Goal: Task Accomplishment & Management: Complete application form

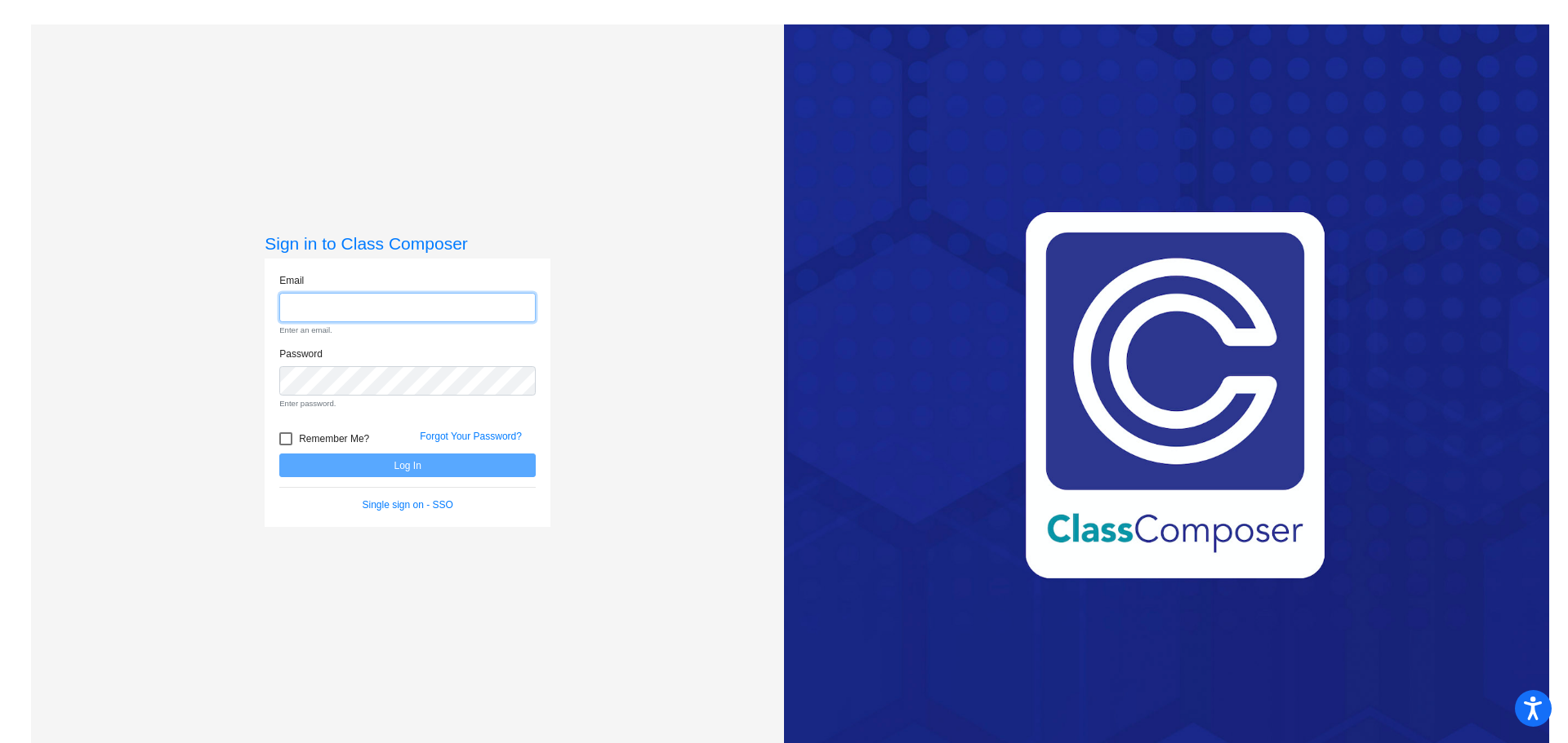
type input "[EMAIL_ADDRESS][PERSON_NAME][DOMAIN_NAME]"
click at [279, 436] on form "Email bethuys@gaylord.k12.mi.us Enter an email. Password Enter password. Rememb…" at bounding box center [408, 393] width 256 height 240
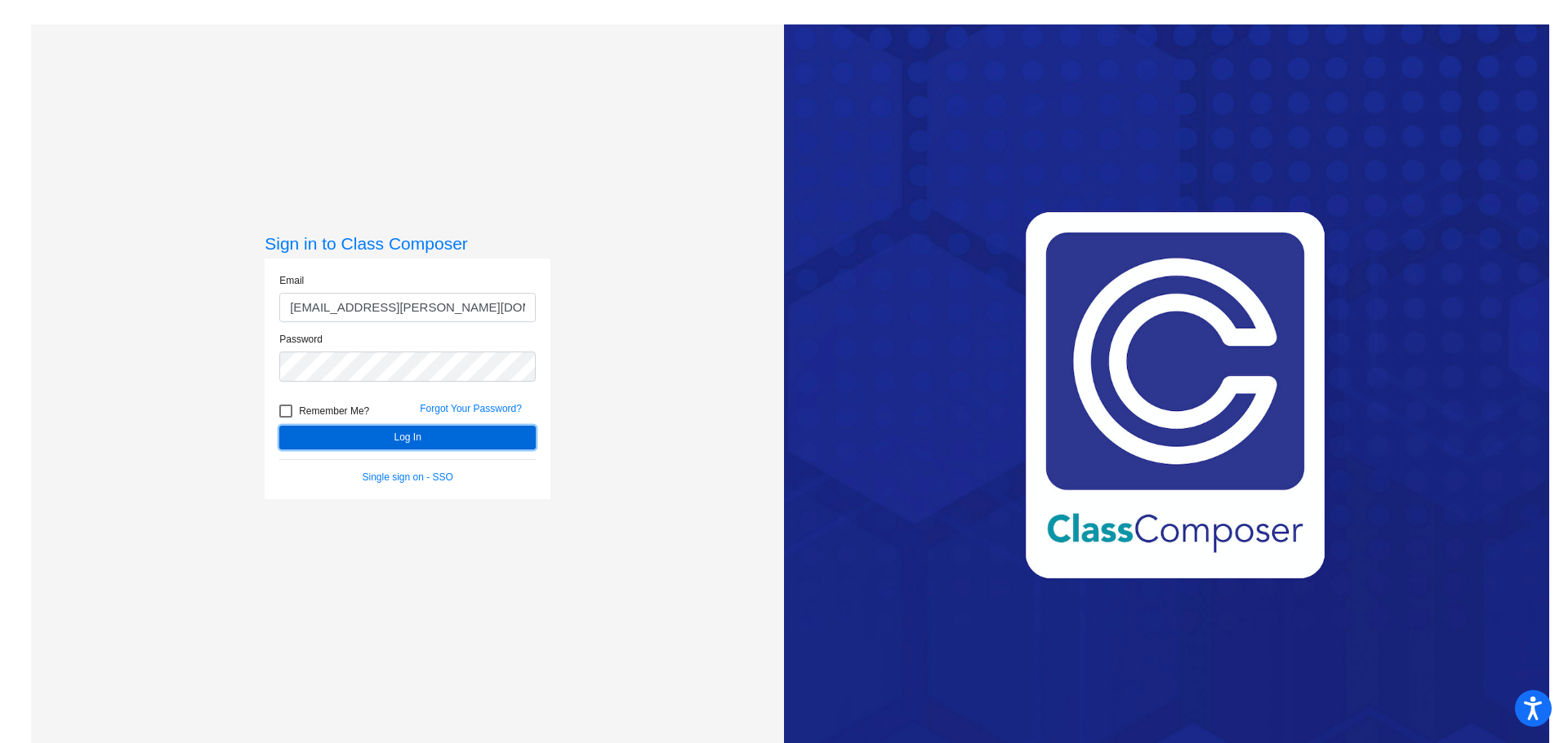
click at [354, 432] on button "Log In" at bounding box center [408, 438] width 256 height 24
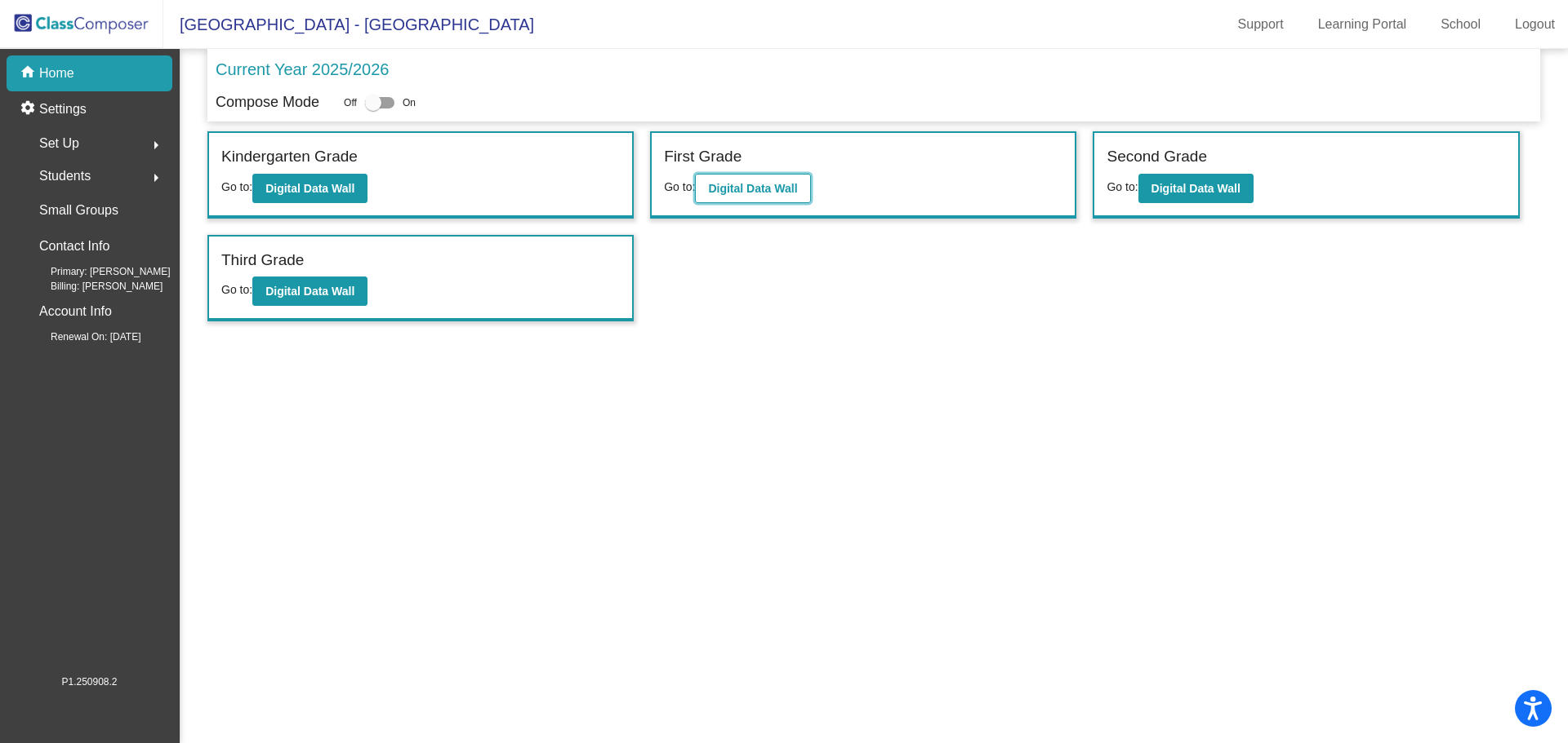
click at [779, 174] on button "Digital Data Wall" at bounding box center [752, 189] width 115 height 29
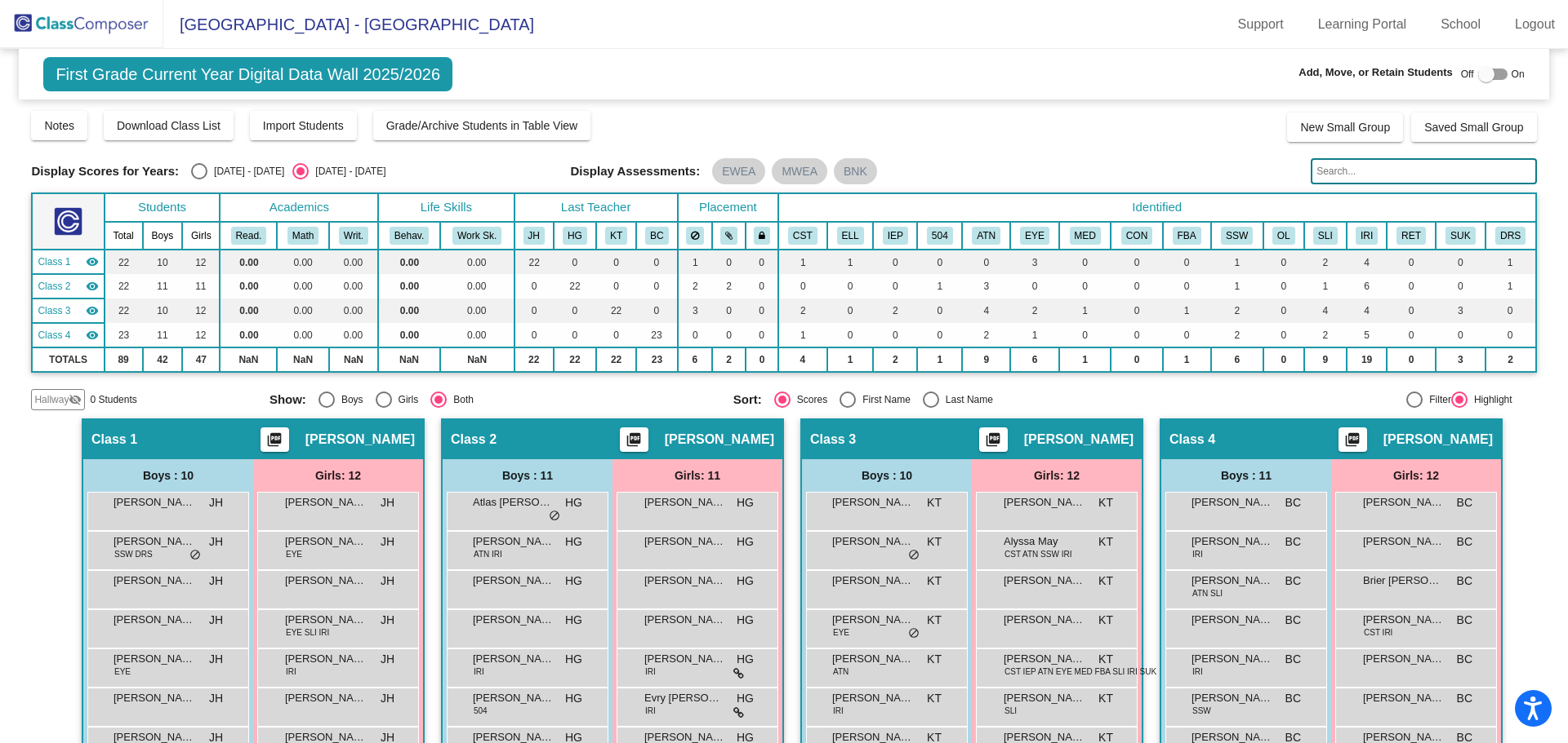
click at [1487, 76] on div at bounding box center [1493, 73] width 29 height 11
checkbox input "true"
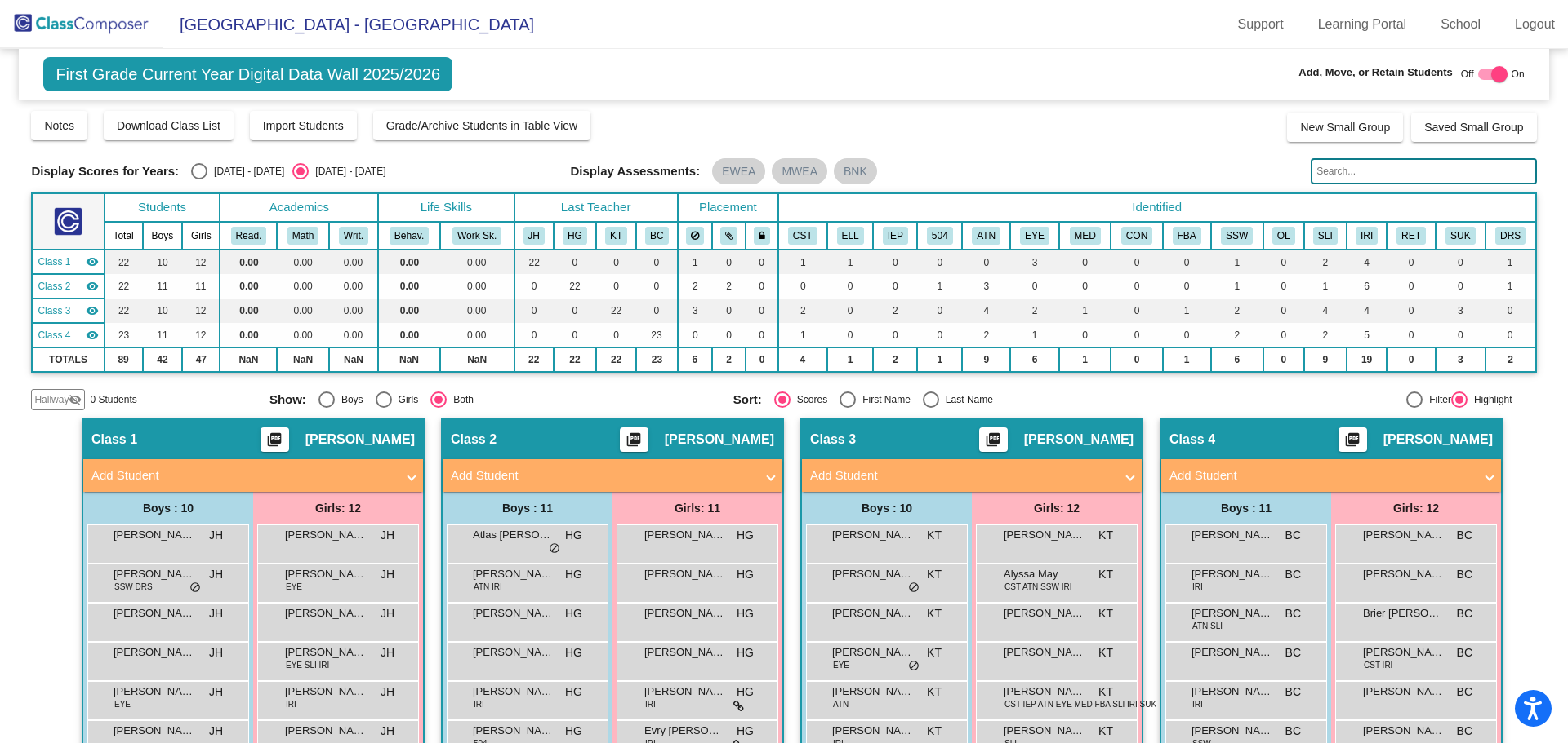
click at [1283, 462] on mat-expansion-panel-header "Add Student" at bounding box center [1330, 476] width 339 height 32
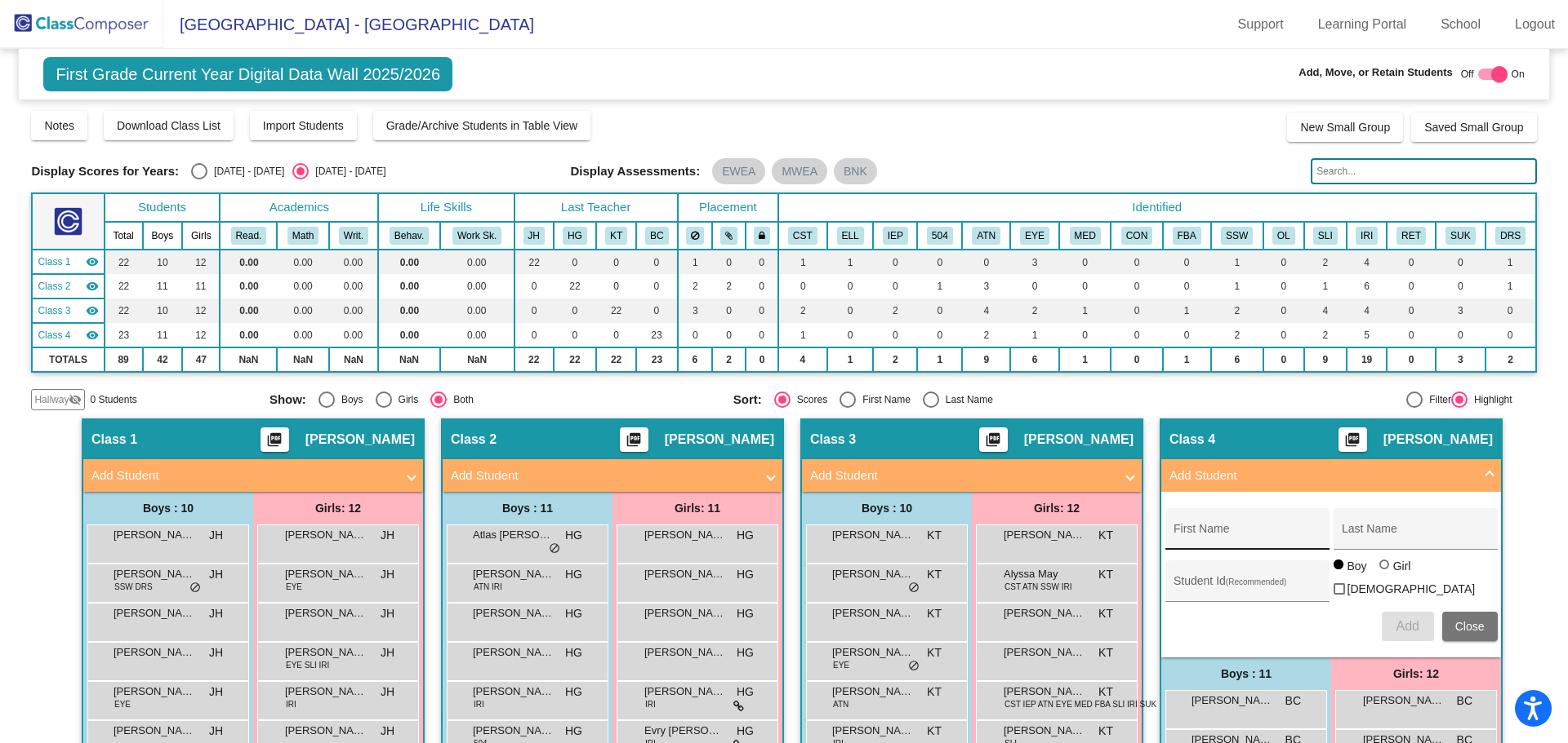
click at [1241, 534] on input "First Name" at bounding box center [1247, 535] width 147 height 13
type input "Lillian"
type input "Kniffin"
type input "3710204"
click at [1379, 570] on div at bounding box center [1383, 564] width 9 height 9
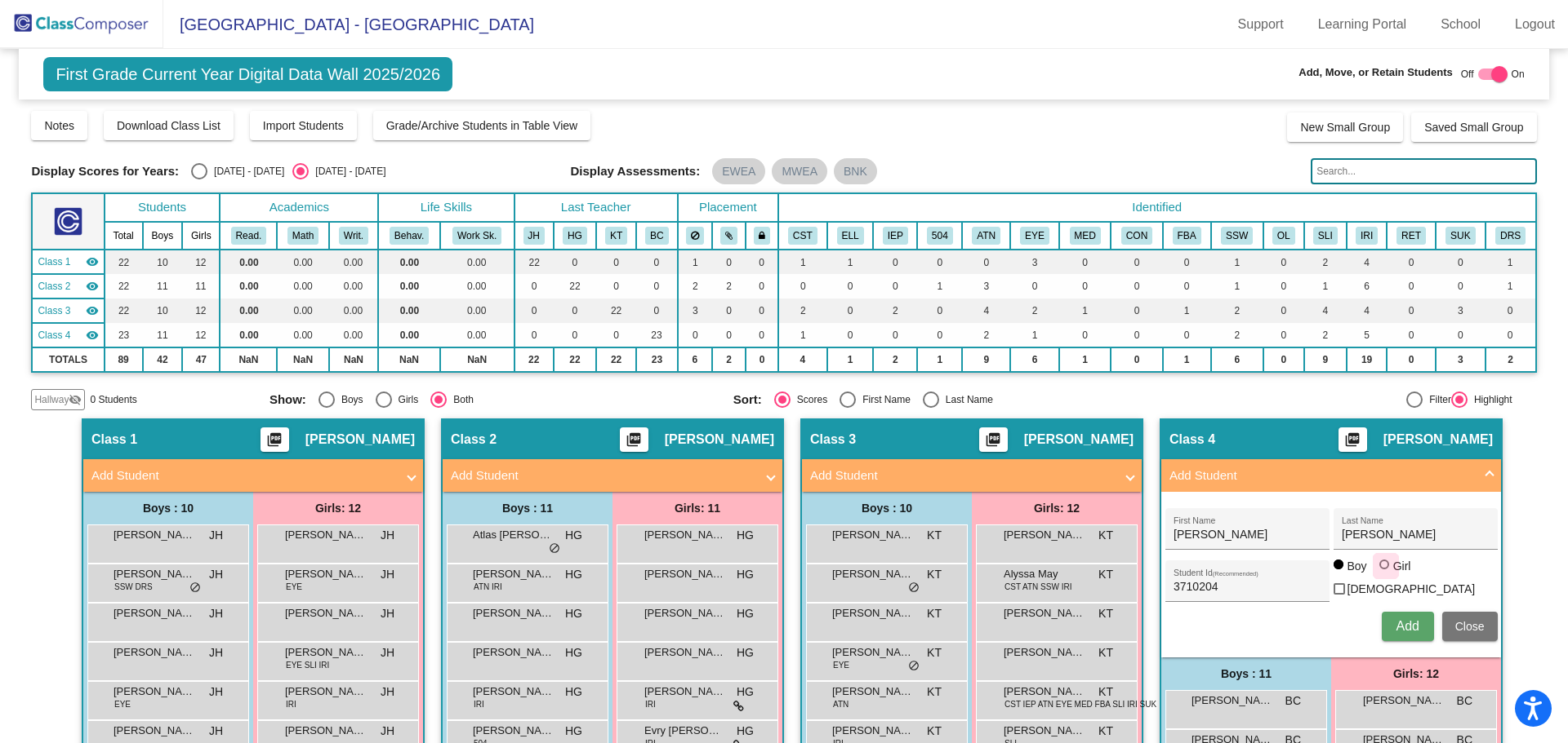
click at [1385, 573] on input "Girl" at bounding box center [1385, 573] width 1 height 1
radio input "true"
click at [1401, 615] on button "Add" at bounding box center [1407, 627] width 52 height 29
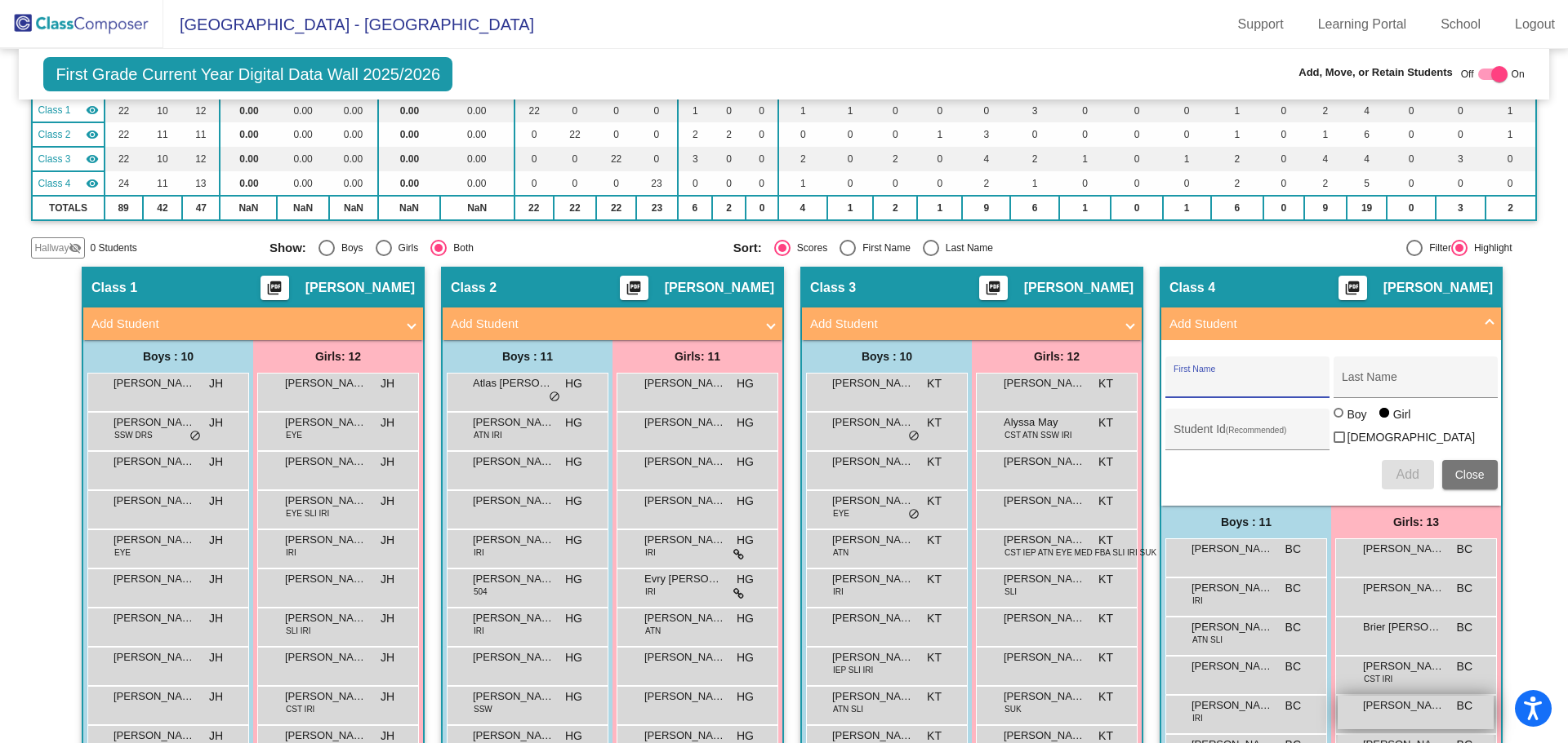
scroll to position [478, 0]
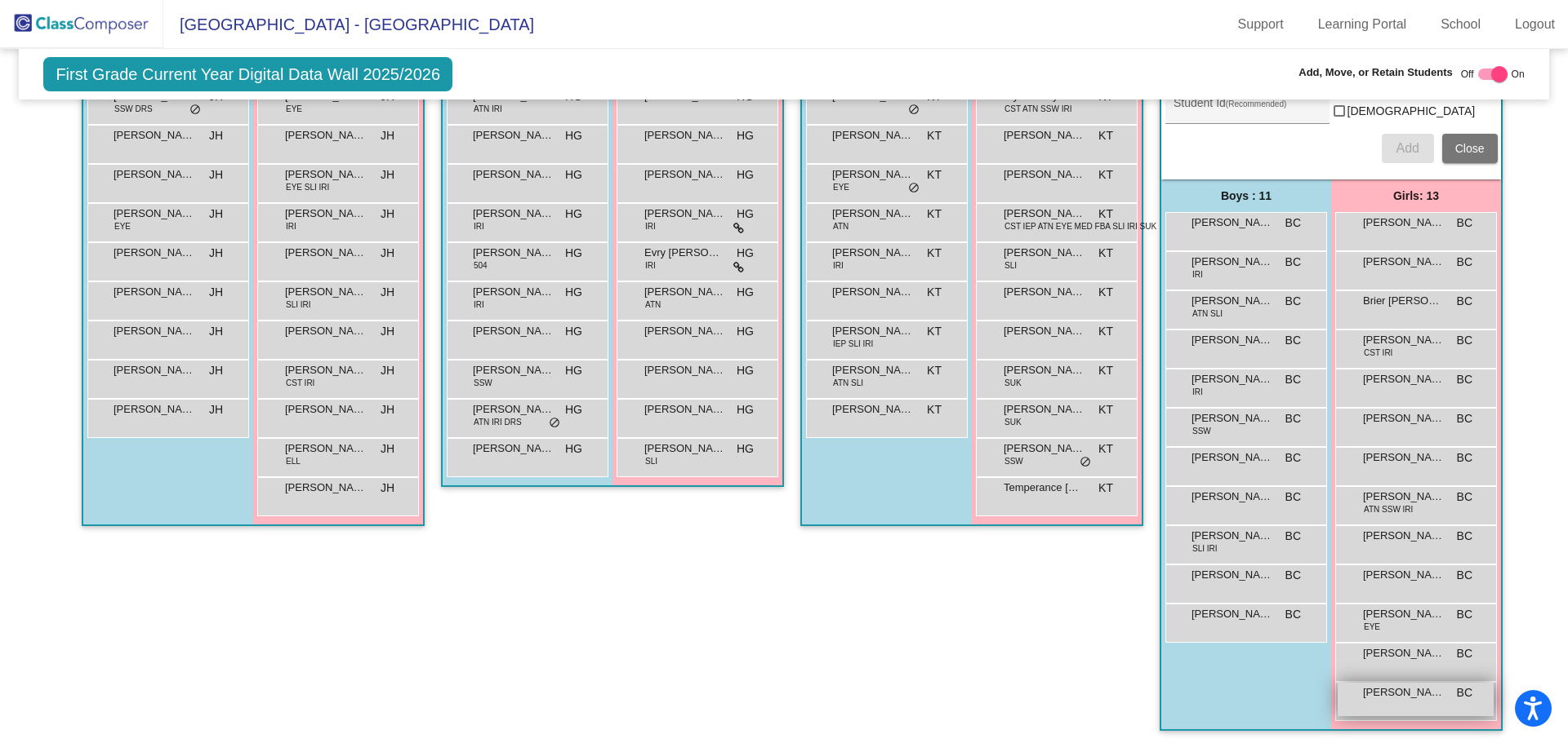
click at [1395, 701] on div "Scarlett Massengale BC lock do_not_disturb_alt" at bounding box center [1415, 699] width 156 height 33
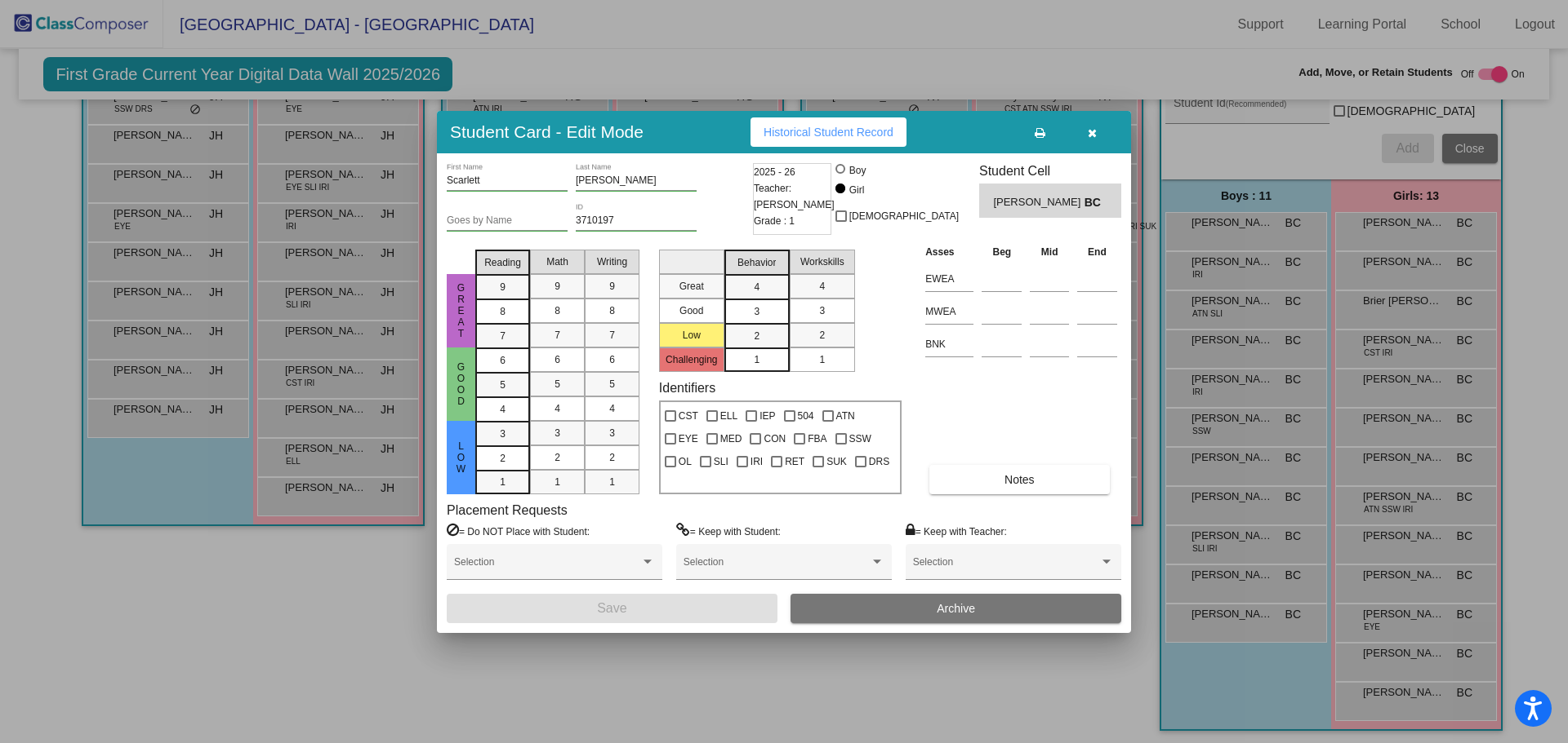
click at [946, 607] on span "Archive" at bounding box center [955, 608] width 38 height 13
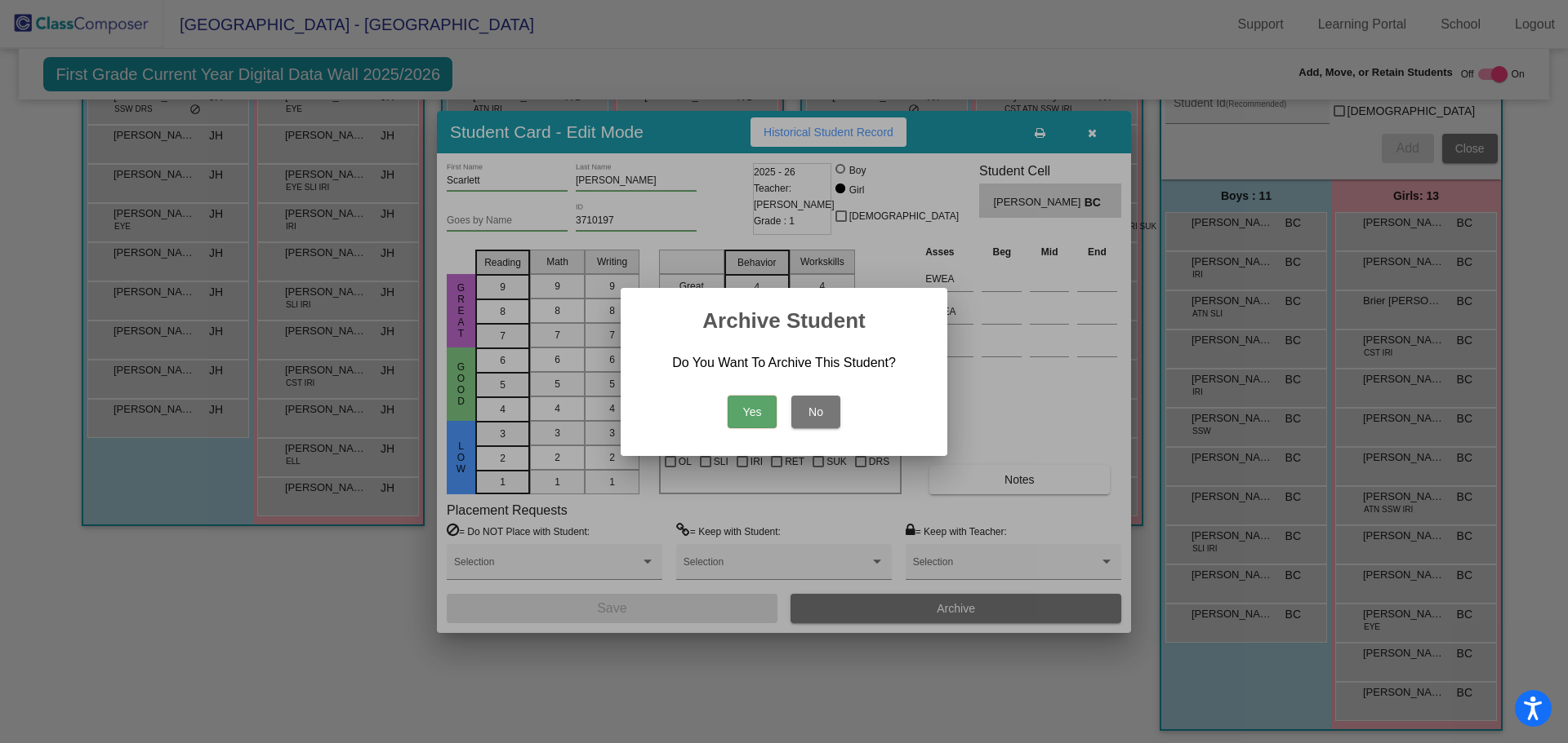
drag, startPoint x: 743, startPoint y: 408, endPoint x: 846, endPoint y: 400, distance: 103.3
click at [743, 407] on button "Yes" at bounding box center [751, 412] width 49 height 32
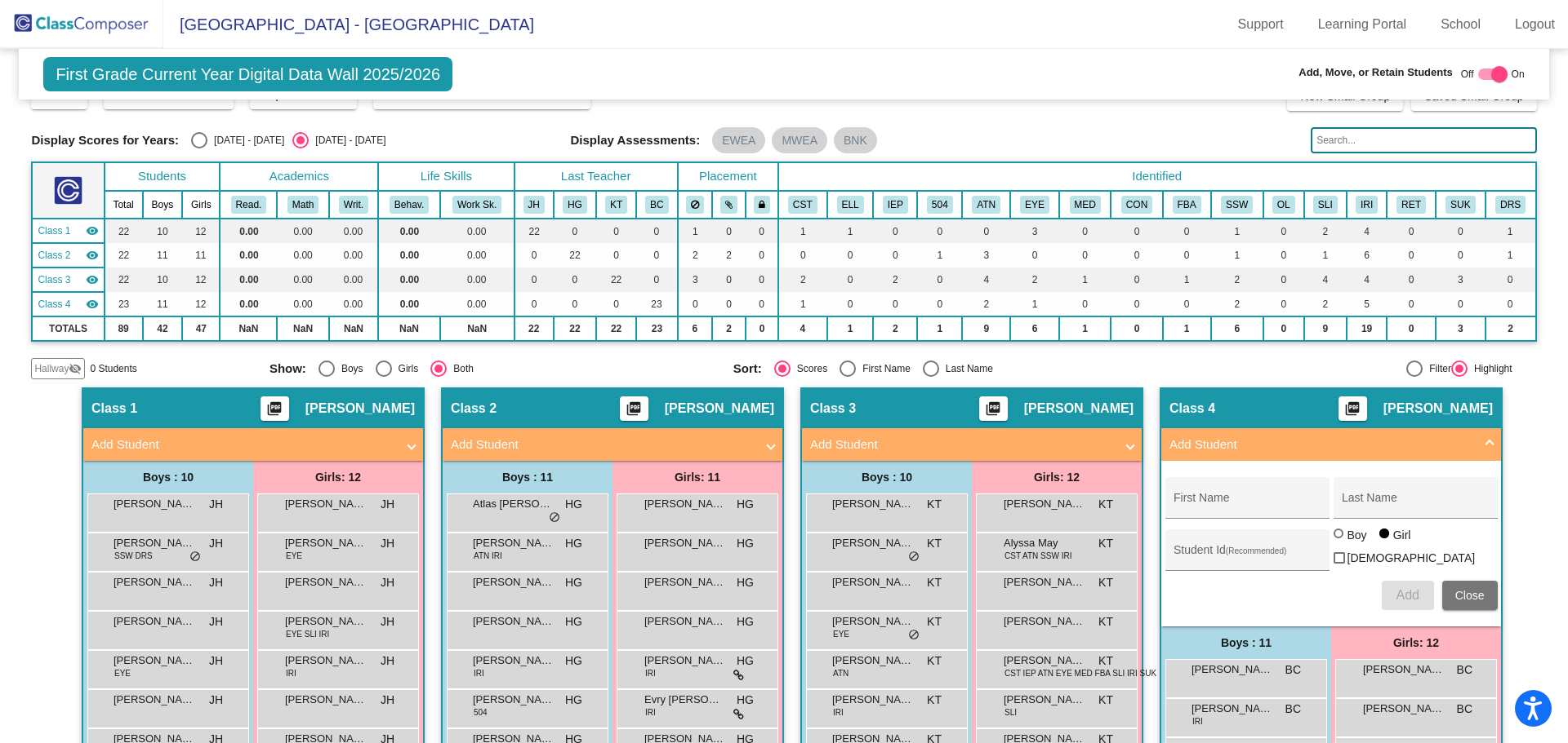
scroll to position [0, 0]
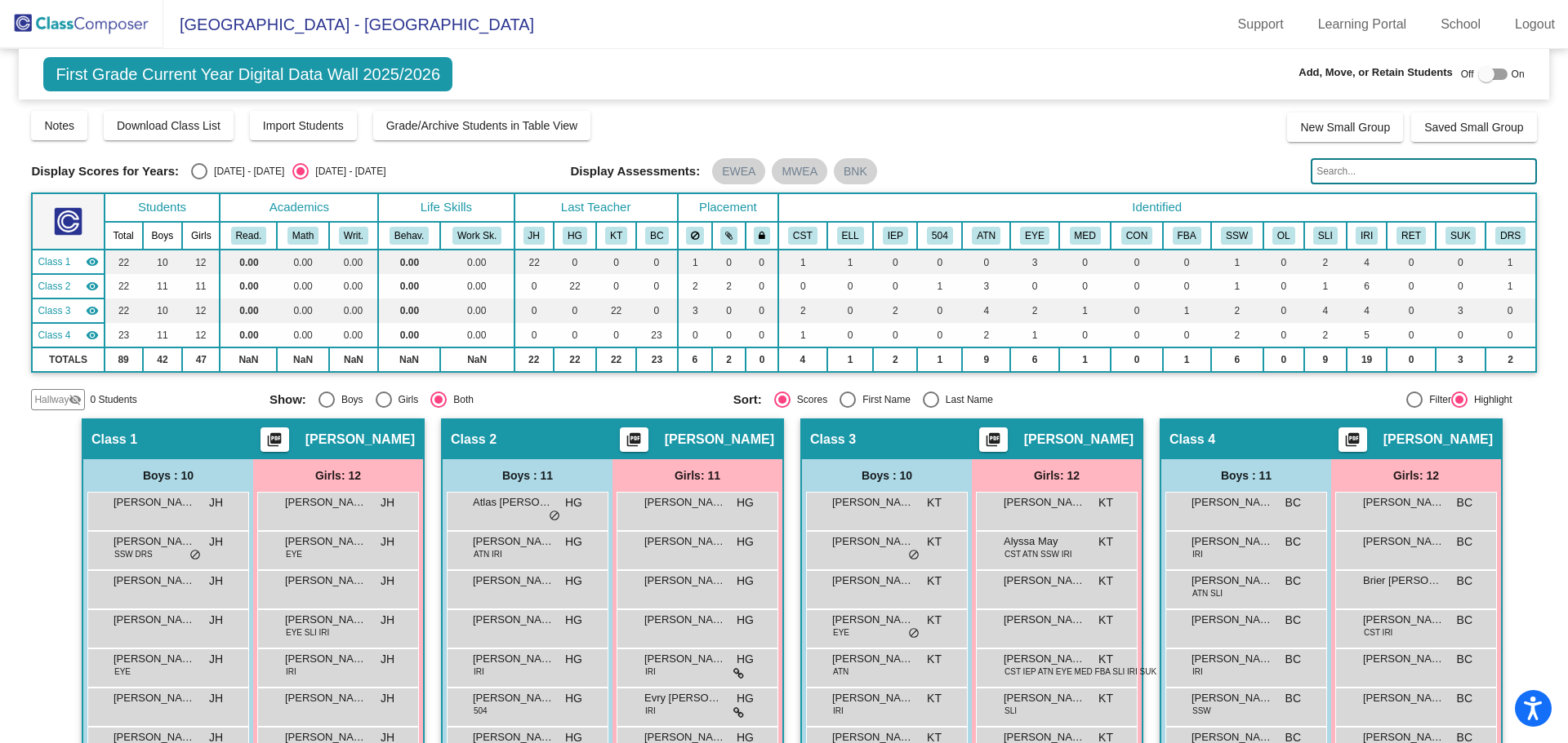
drag, startPoint x: 88, startPoint y: 18, endPoint x: 185, endPoint y: 9, distance: 97.4
click at [88, 18] on img at bounding box center [81, 24] width 163 height 48
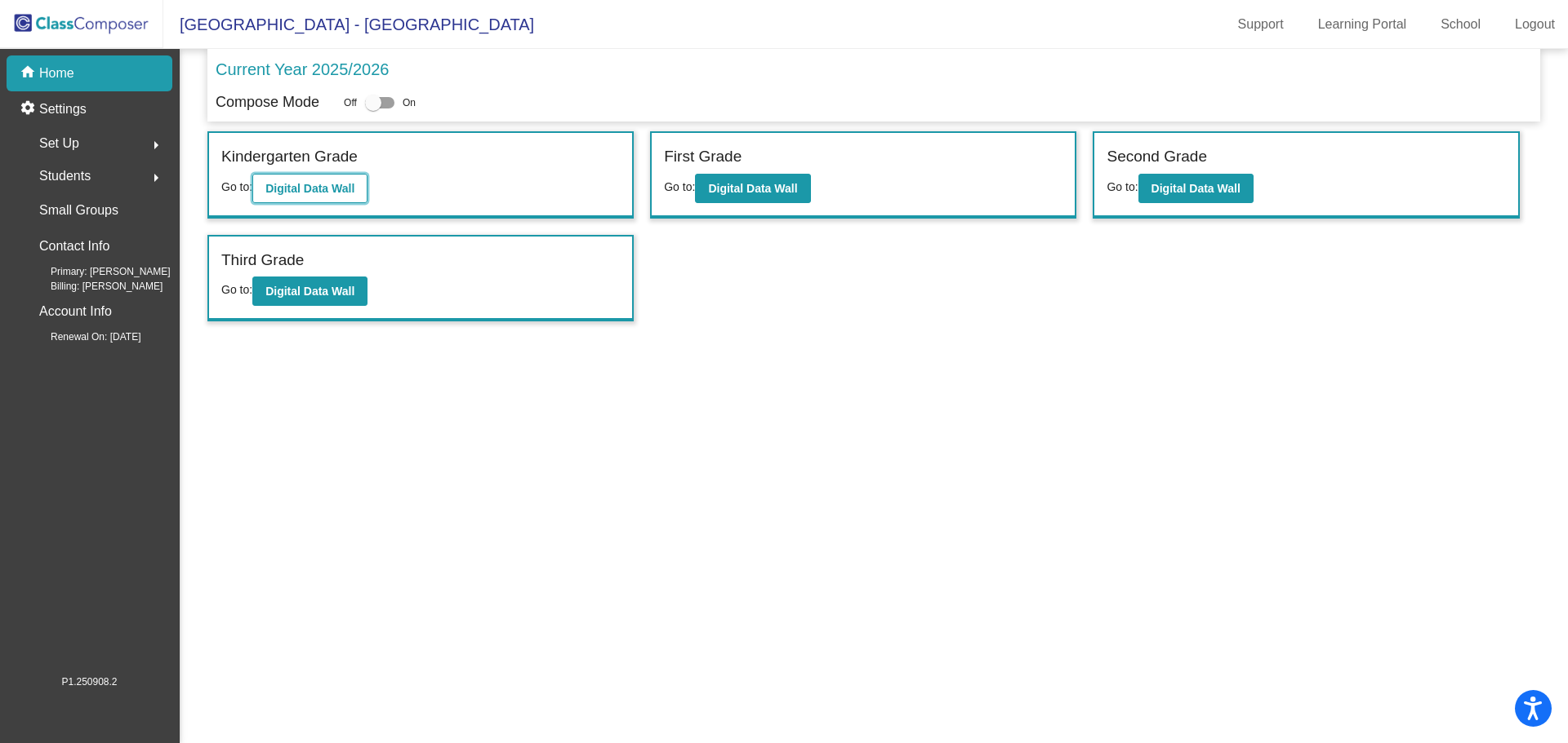
click at [327, 191] on b "Digital Data Wall" at bounding box center [310, 188] width 89 height 13
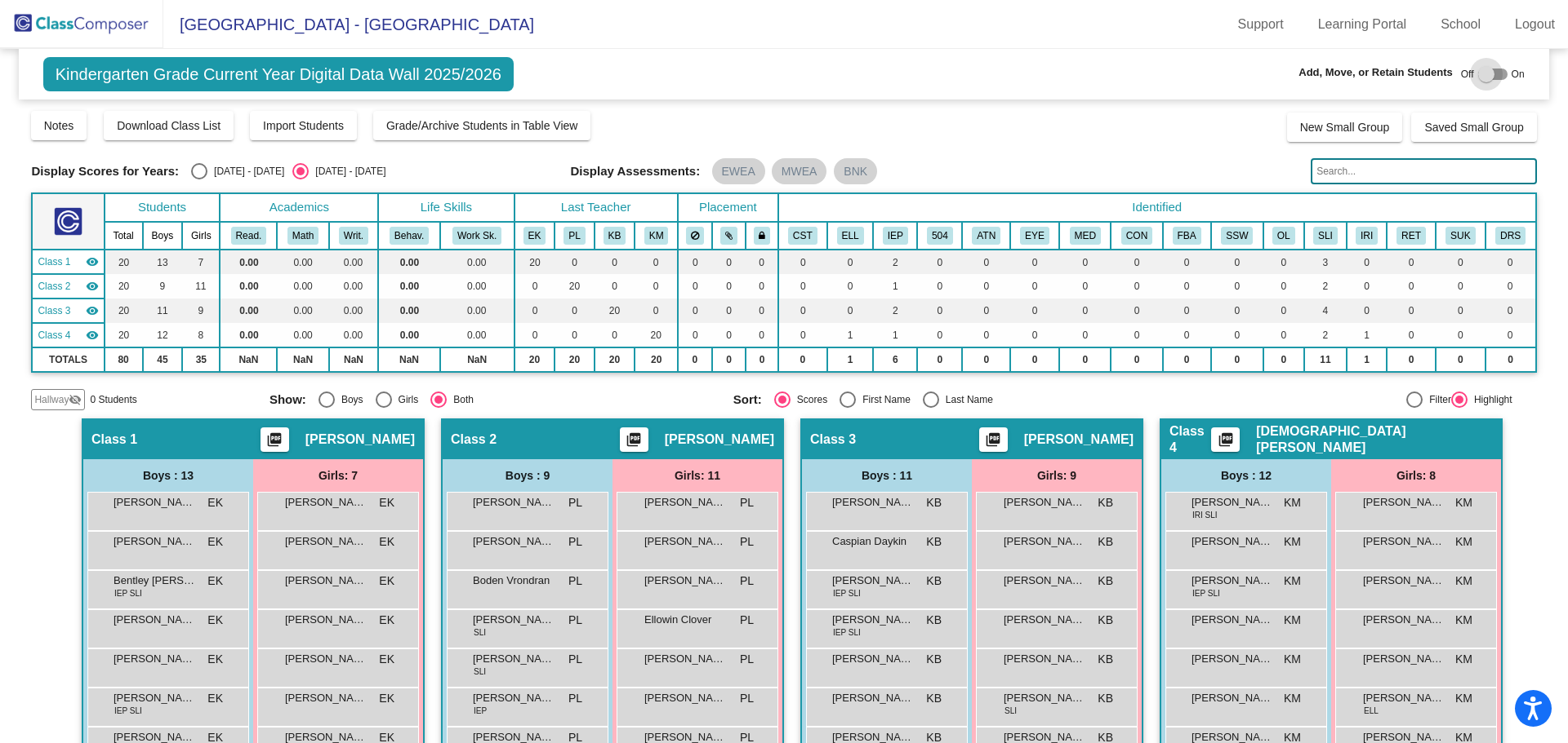
click at [1495, 68] on div at bounding box center [1493, 73] width 29 height 11
checkbox input "true"
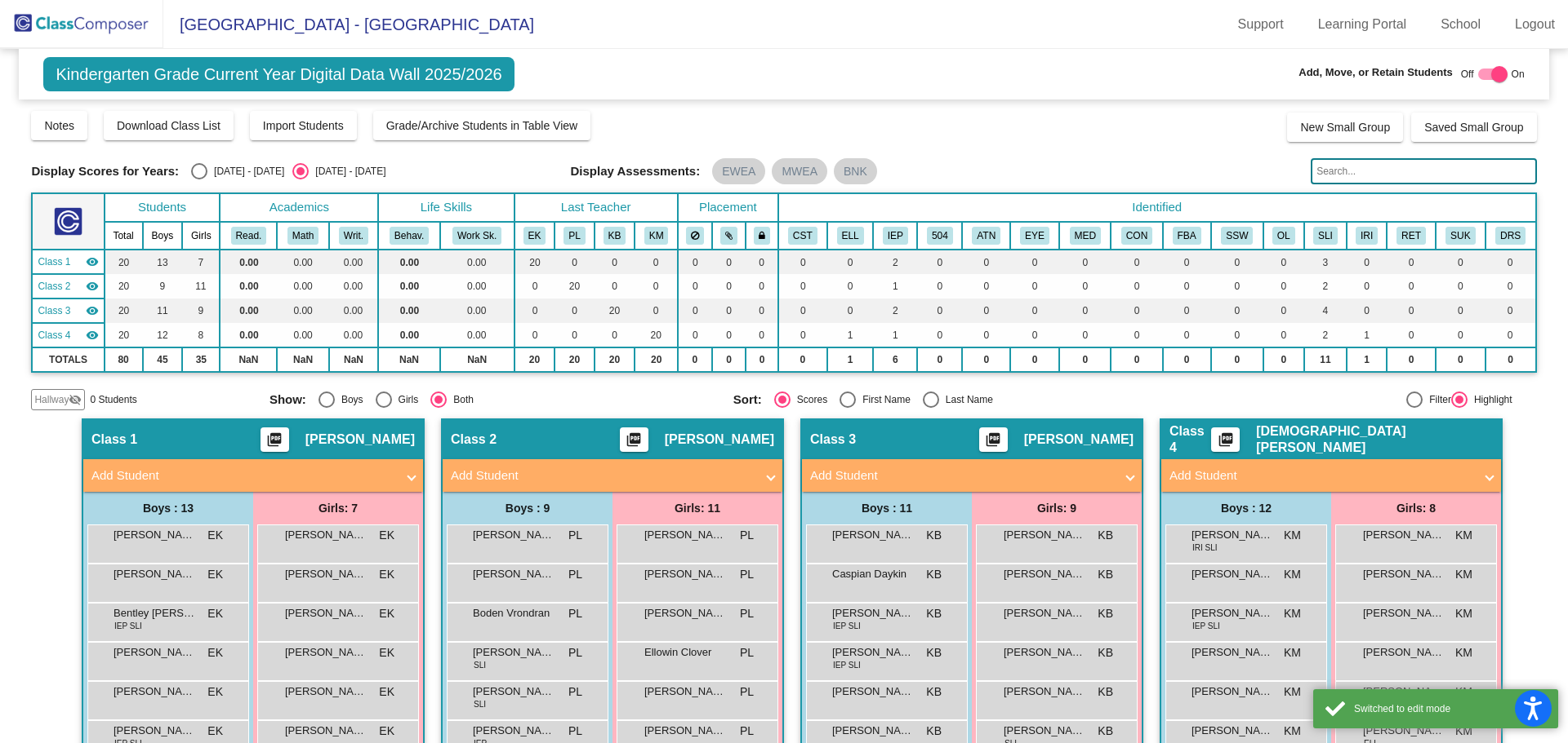
click at [1042, 472] on mat-panel-title "Add Student" at bounding box center [961, 477] width 303 height 19
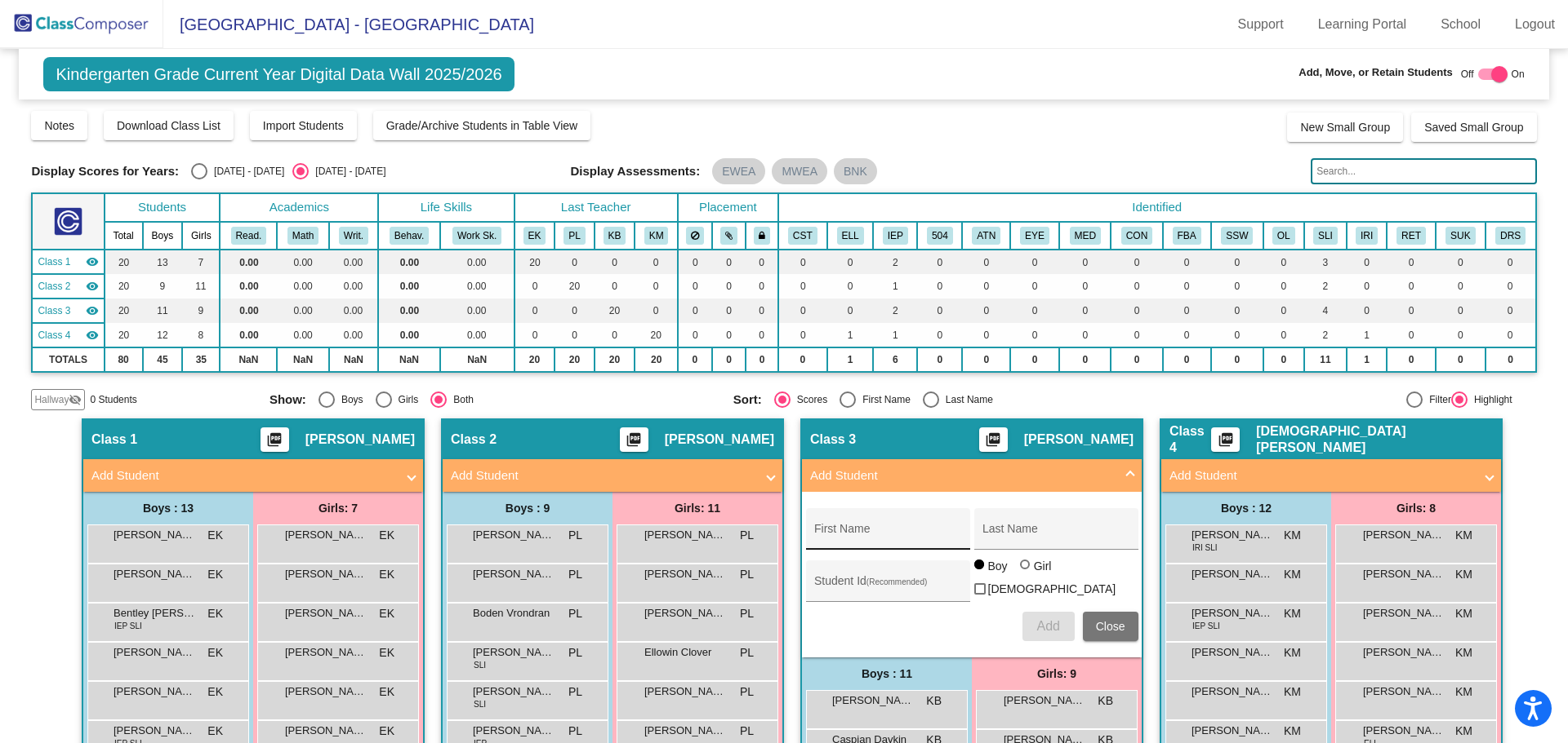
click at [852, 538] on input "First Name" at bounding box center [888, 535] width 147 height 13
type input "[PERSON_NAME]"
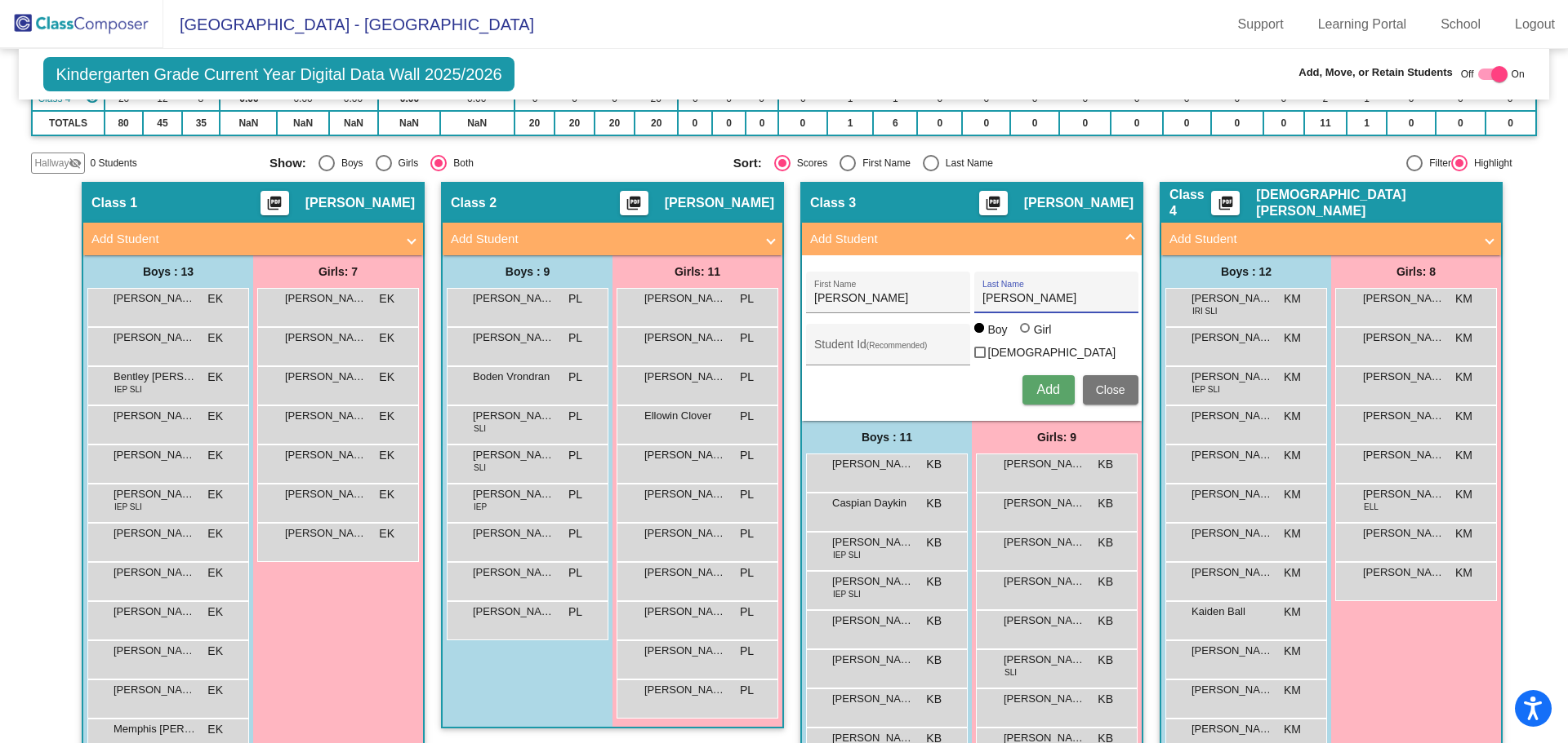
scroll to position [155, 0]
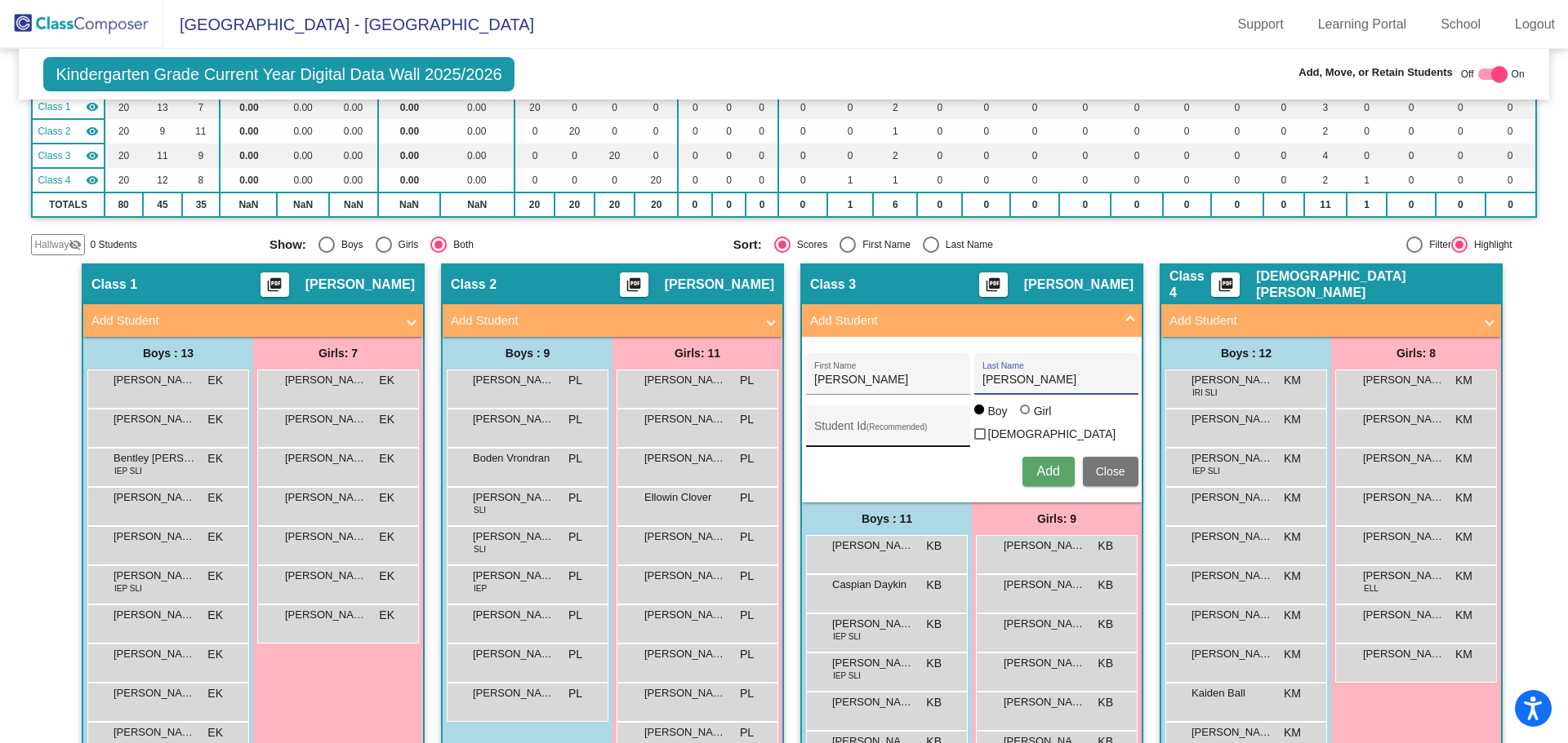
click at [885, 431] on input "Student Id (Recommended)" at bounding box center [888, 432] width 147 height 13
type input "3710203"
click at [1054, 472] on span "Add" at bounding box center [1048, 471] width 23 height 14
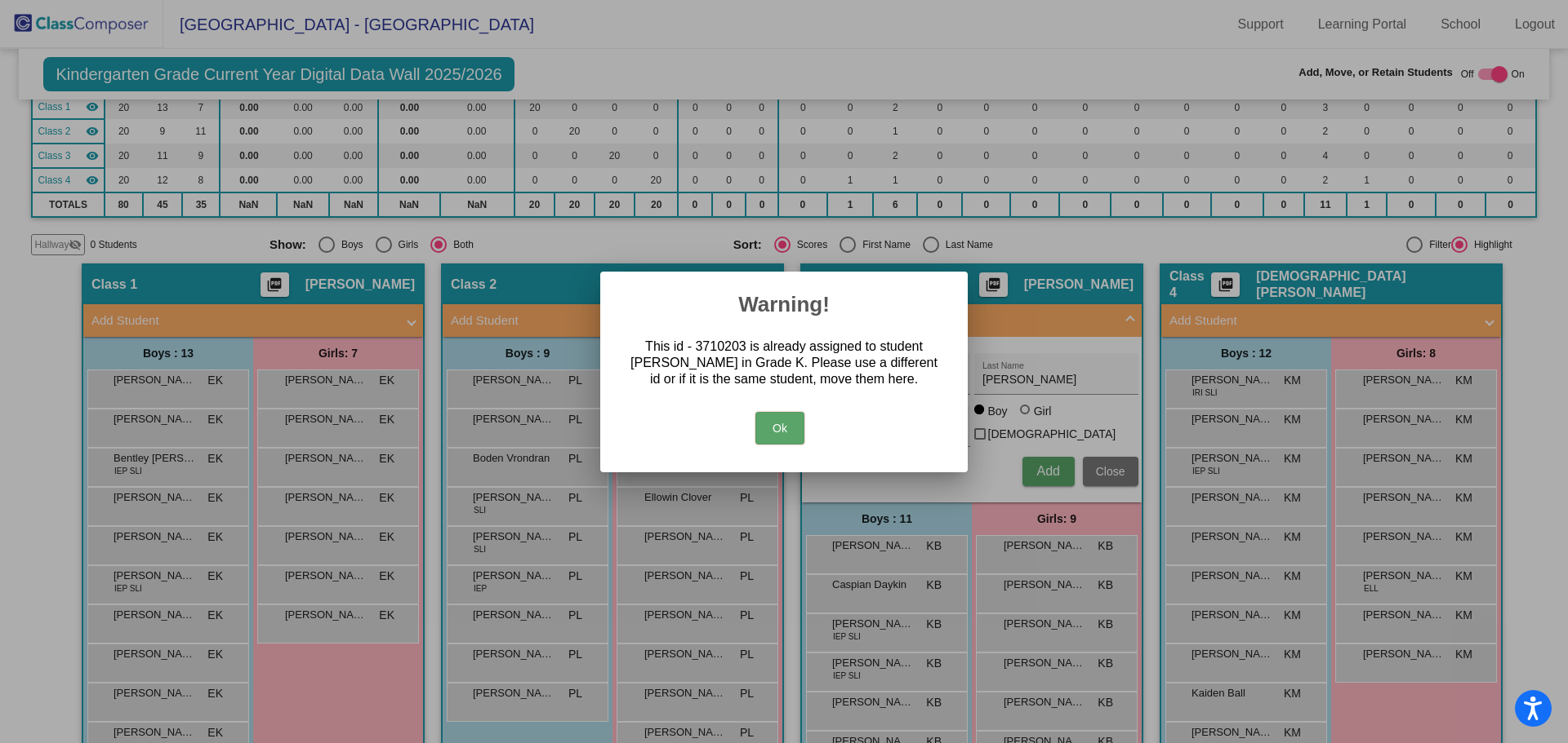
click at [783, 430] on button "Ok" at bounding box center [779, 429] width 49 height 32
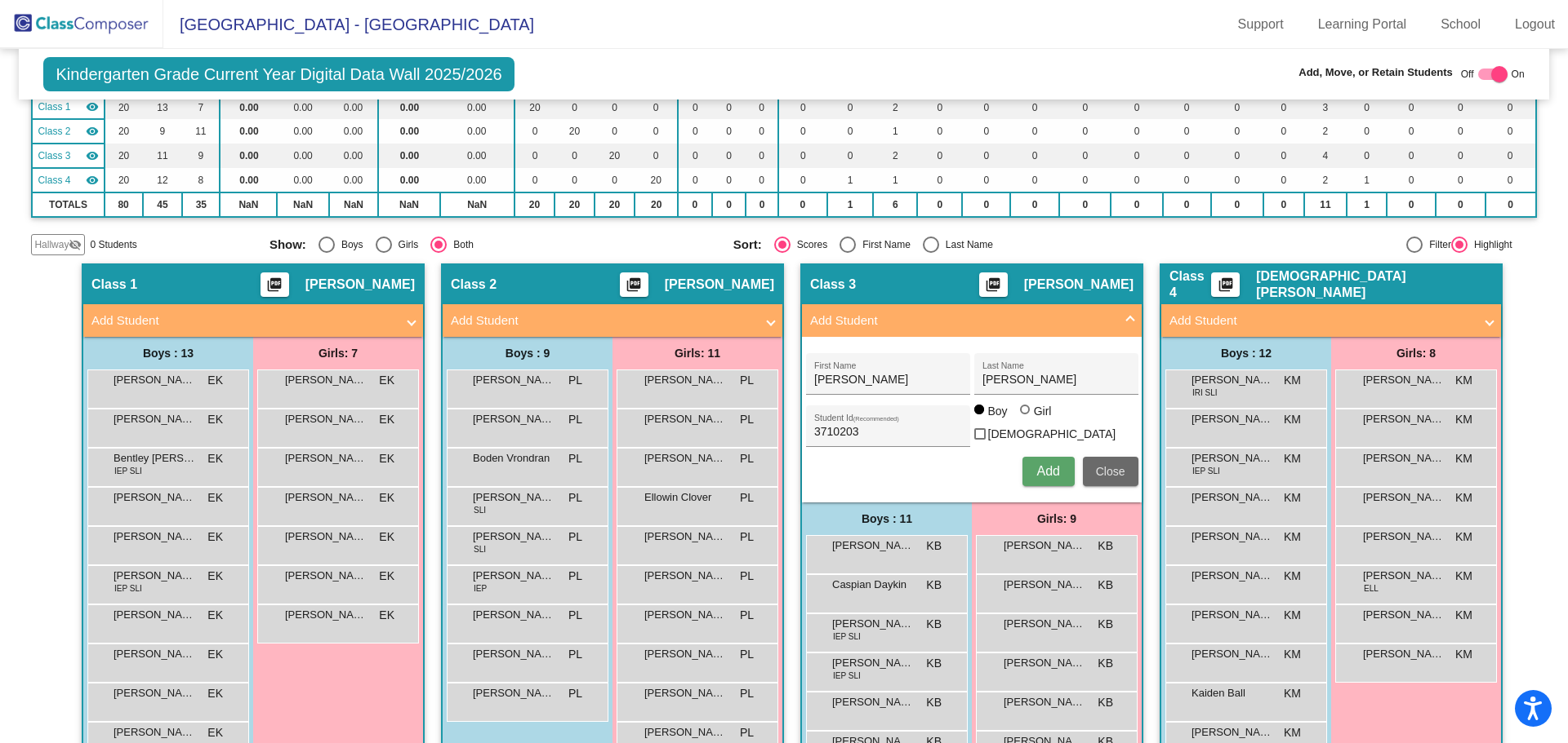
click at [1098, 469] on span "Close" at bounding box center [1110, 471] width 29 height 13
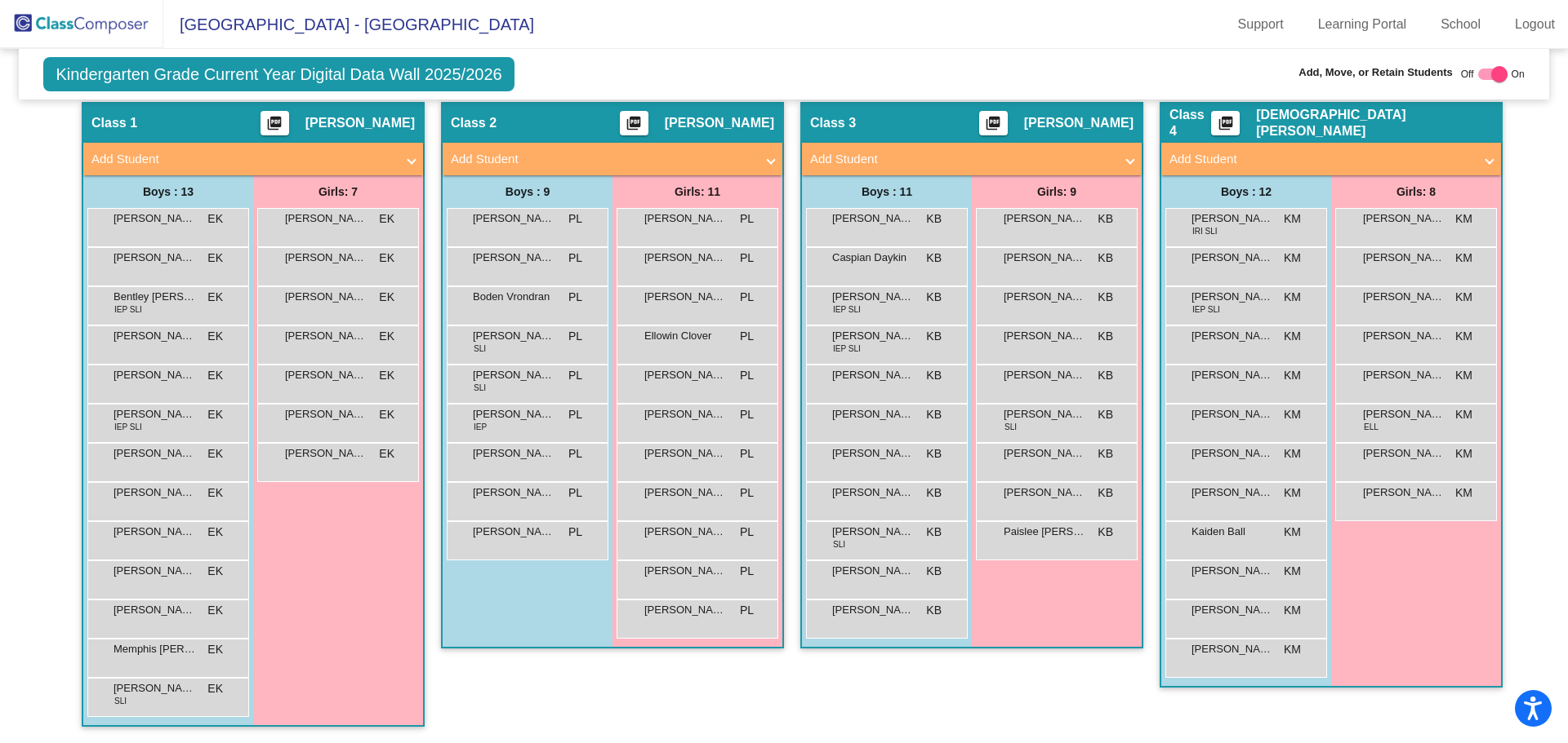
scroll to position [0, 0]
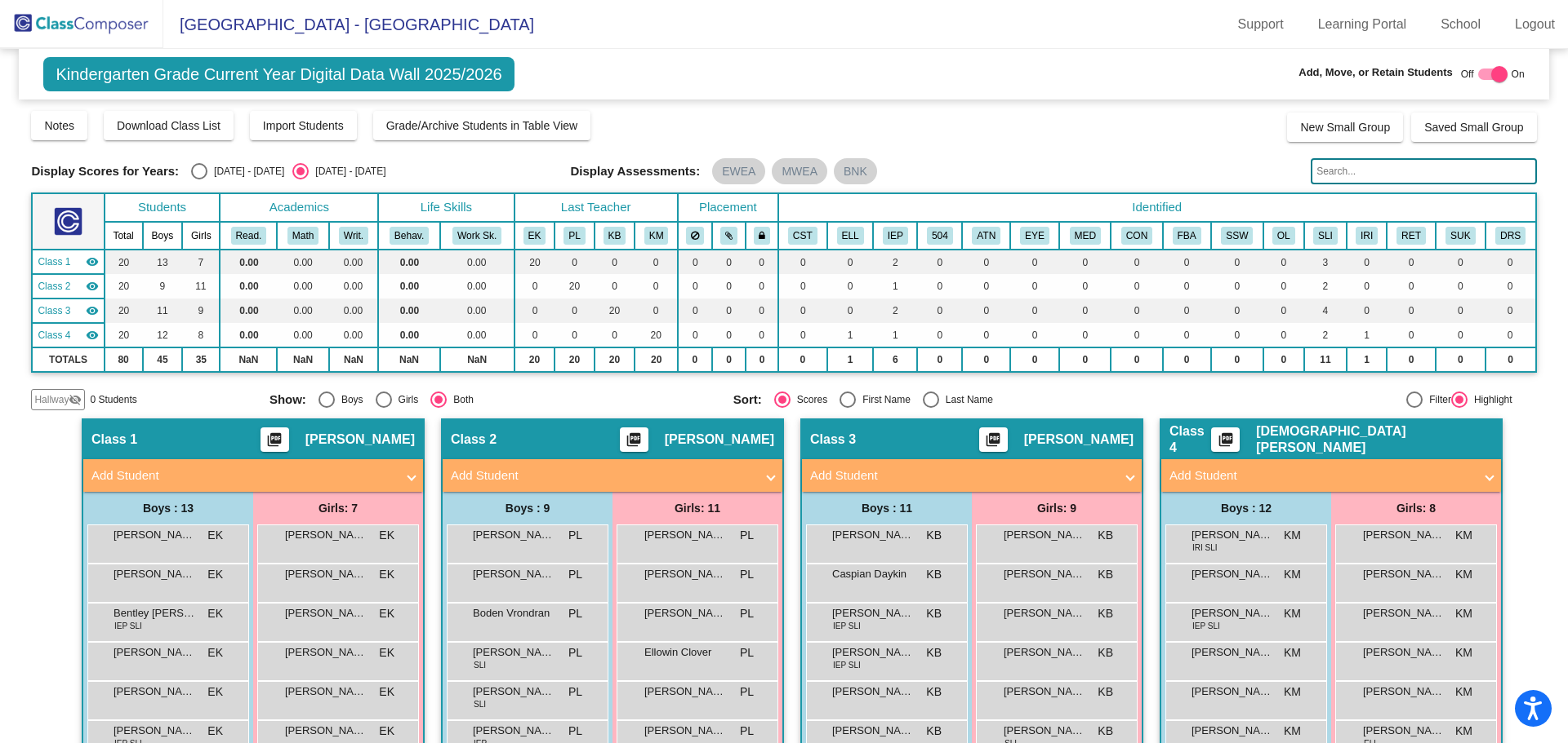
click at [111, 32] on img at bounding box center [81, 24] width 163 height 48
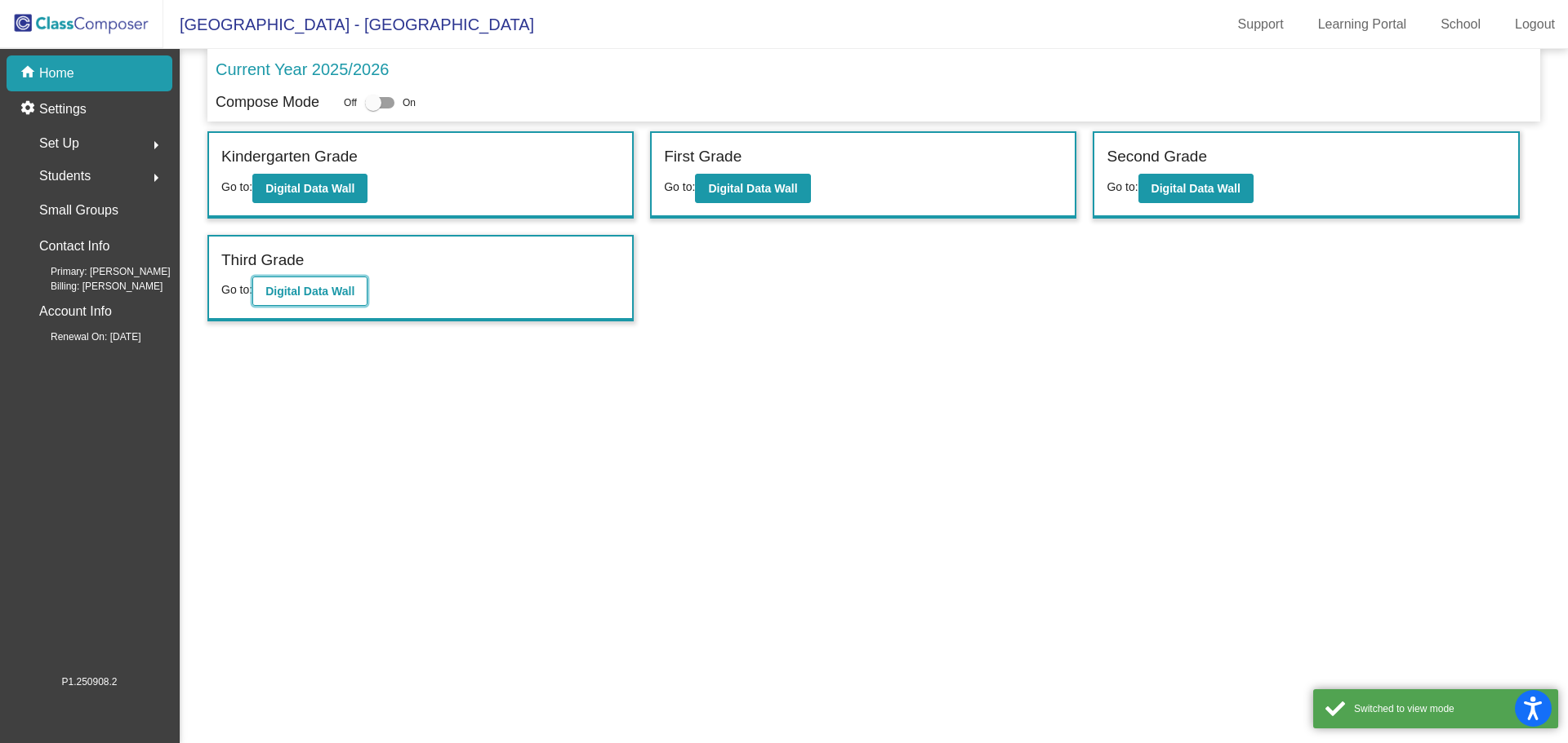
click at [339, 285] on b "Digital Data Wall" at bounding box center [310, 290] width 89 height 13
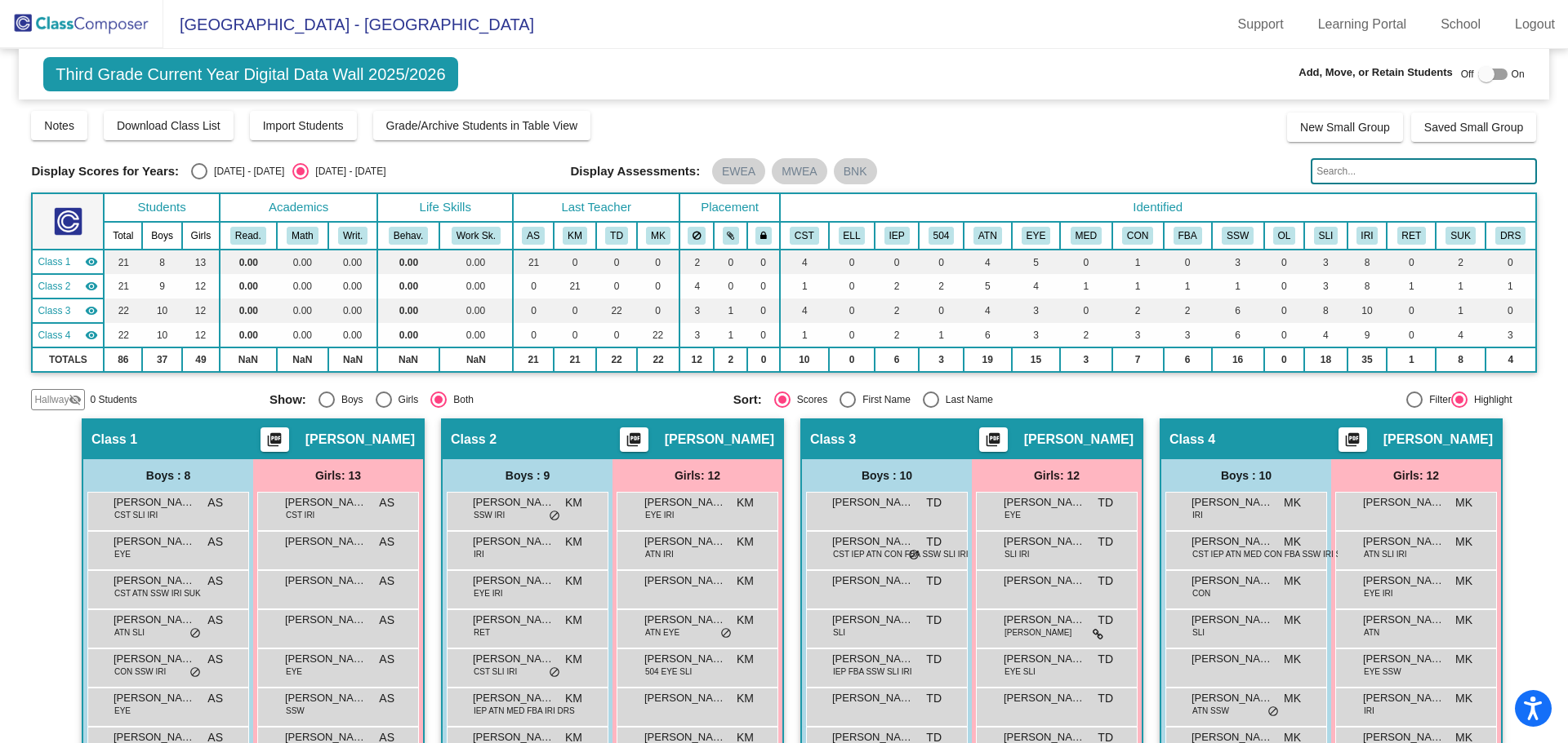
click at [1490, 78] on div at bounding box center [1493, 73] width 29 height 11
checkbox input "true"
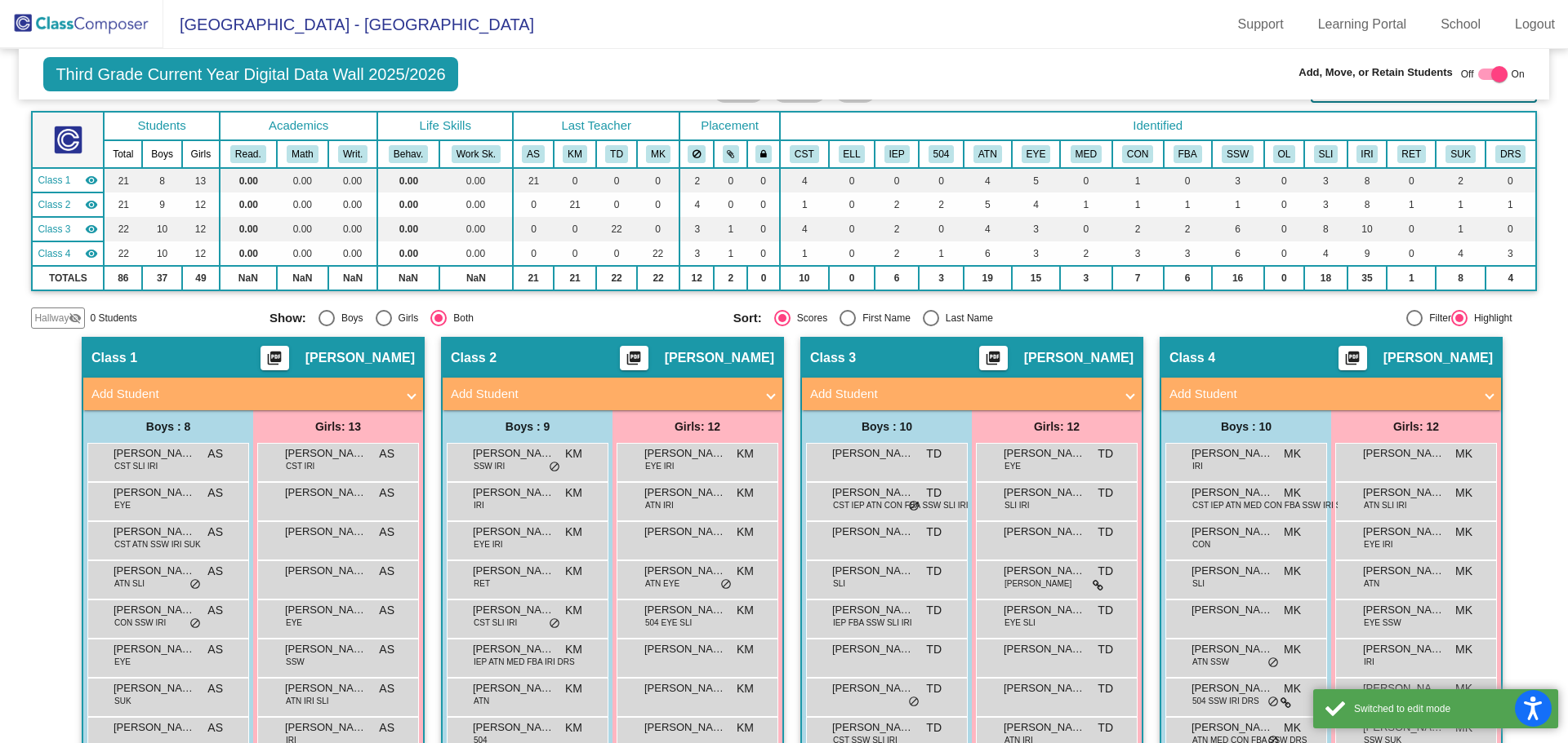
scroll to position [163, 0]
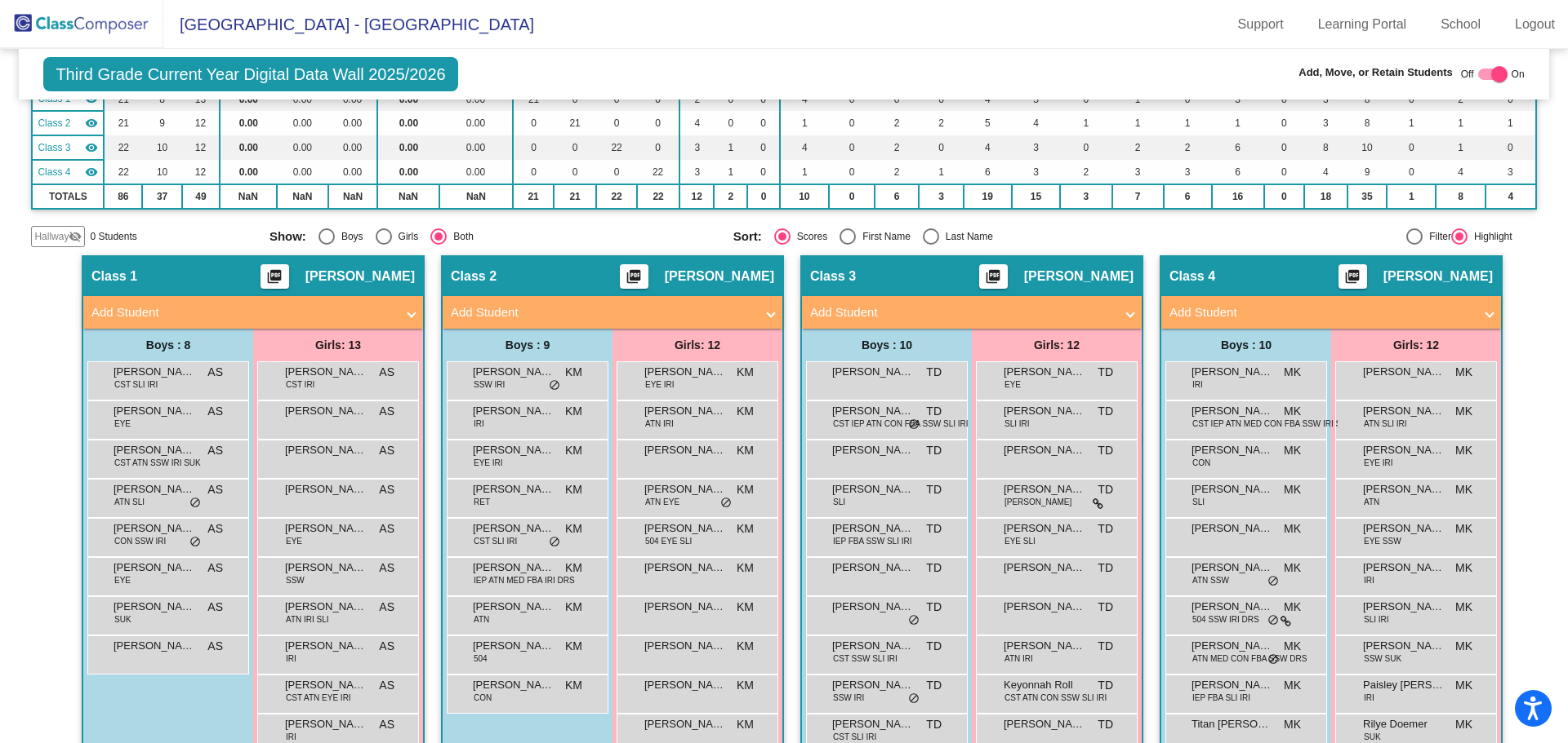
click at [1299, 303] on mat-panel-title "Add Student" at bounding box center [1320, 313] width 303 height 19
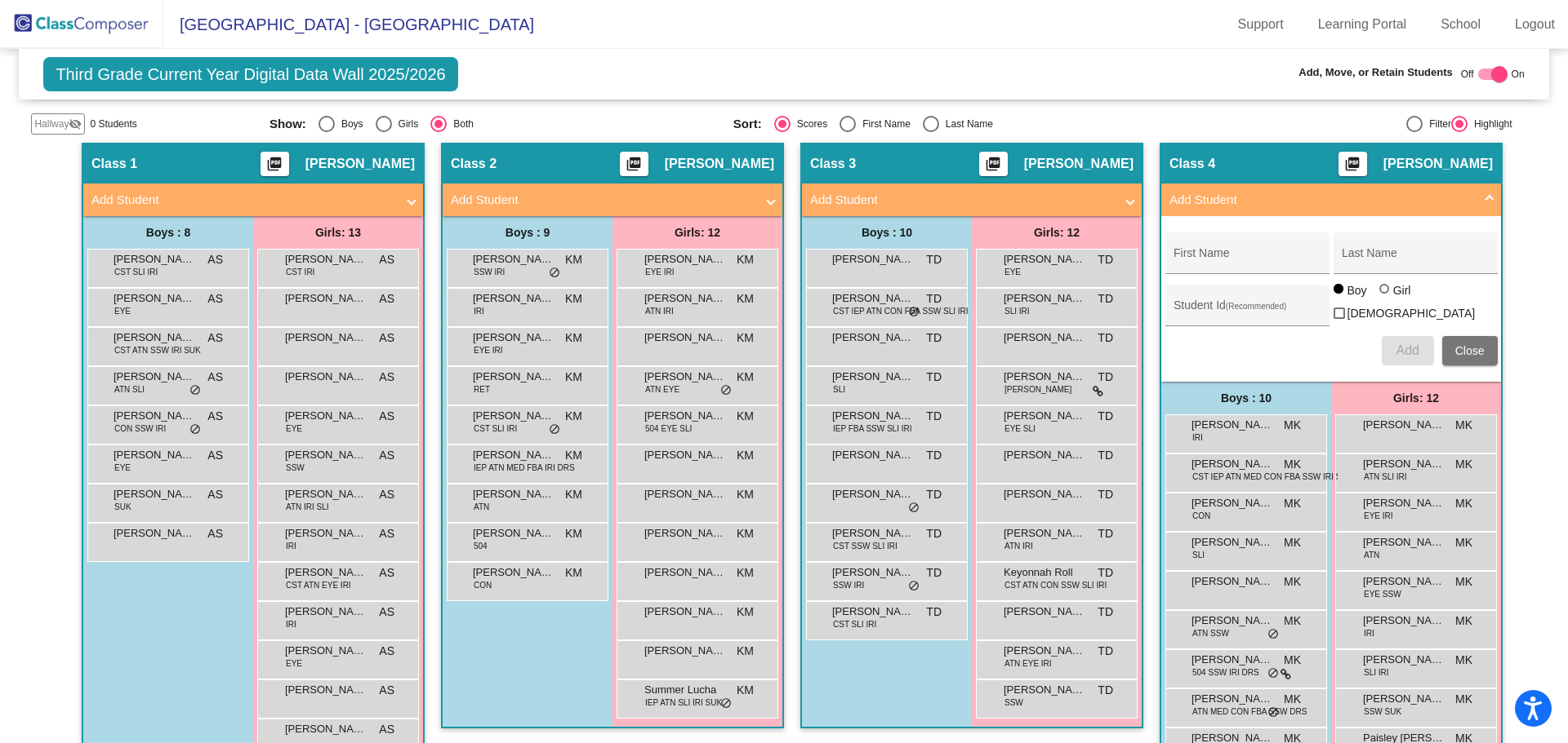
scroll to position [439, 0]
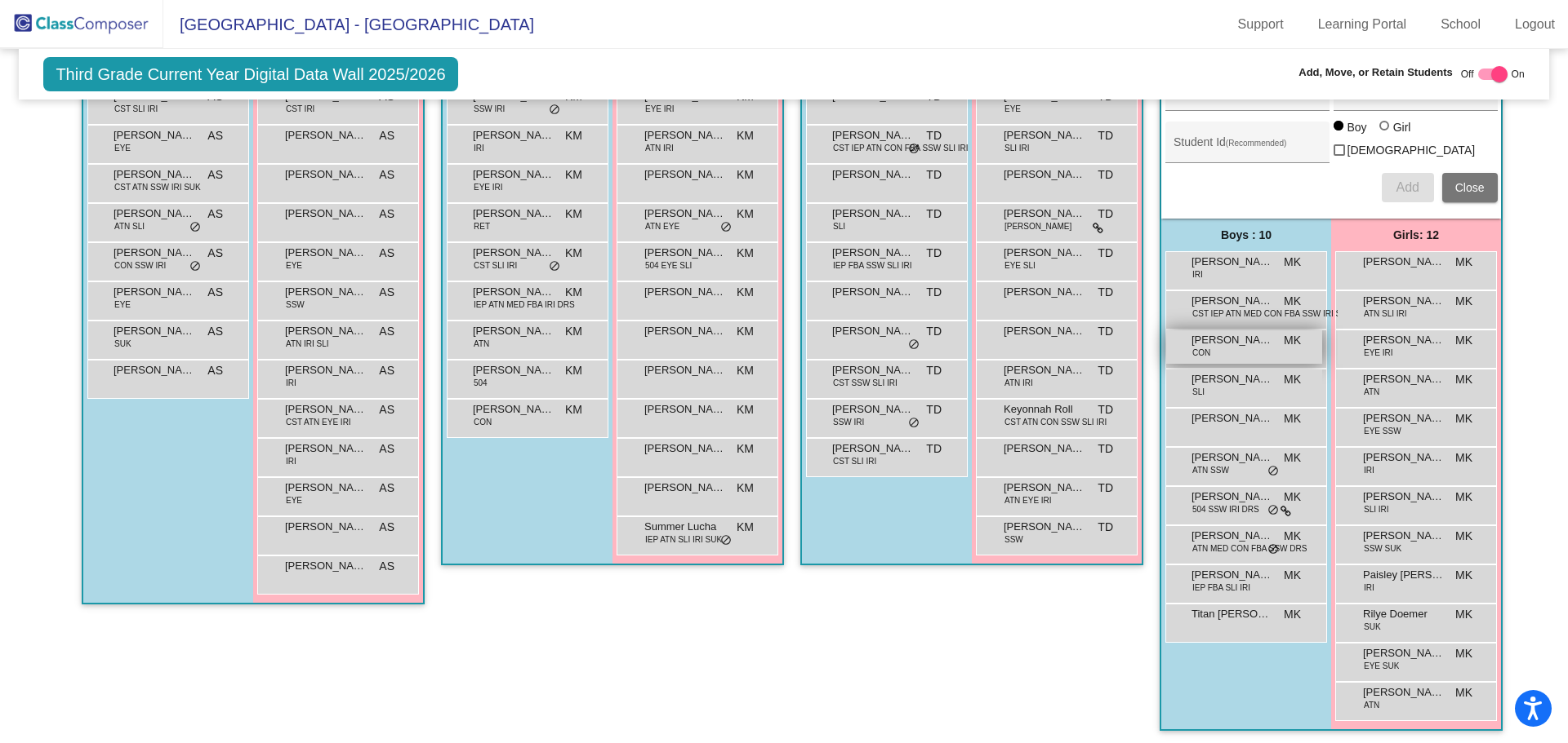
click at [1244, 348] on div "[PERSON_NAME] CON MK lock do_not_disturb_alt" at bounding box center [1243, 347] width 156 height 33
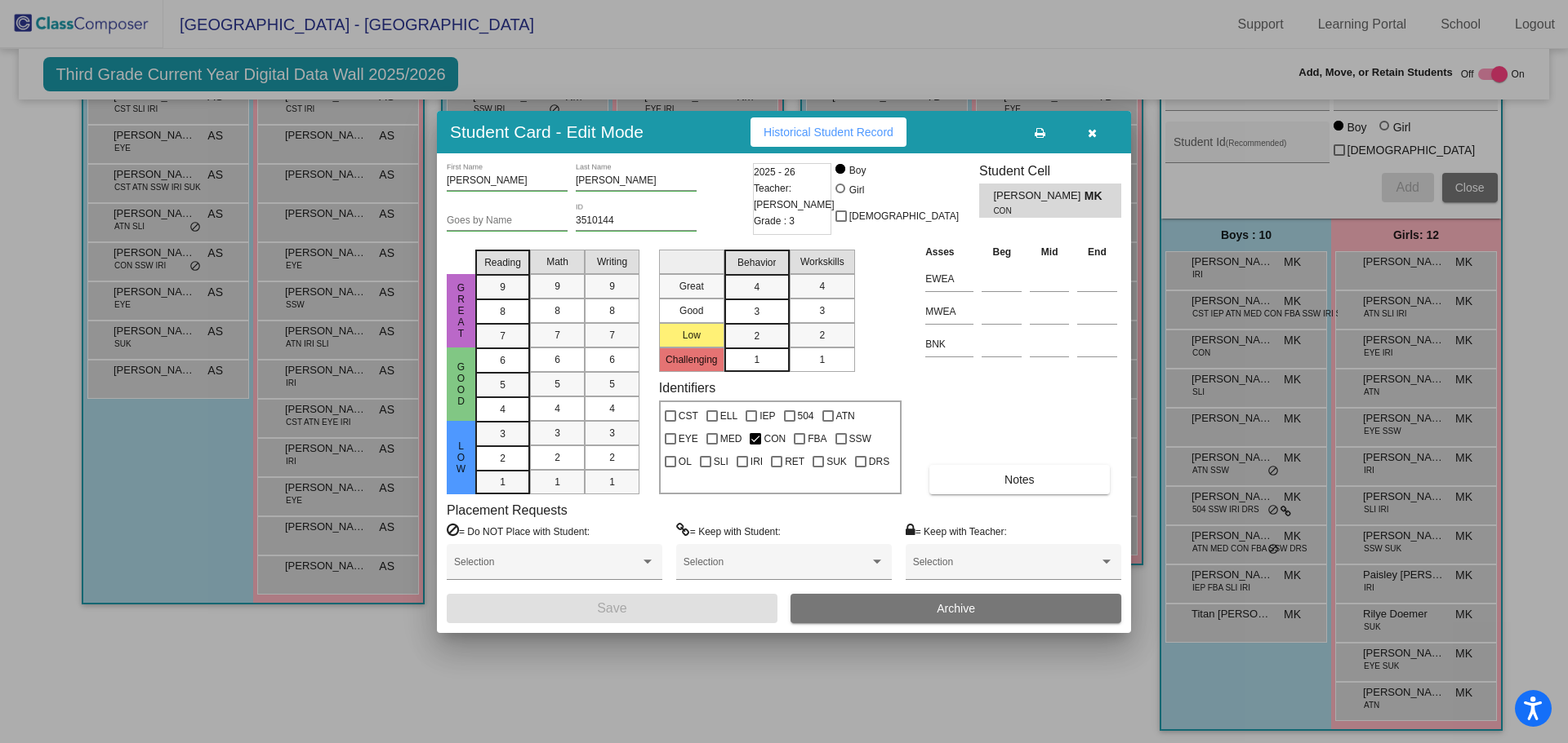
click at [831, 605] on button "Archive" at bounding box center [955, 609] width 331 height 29
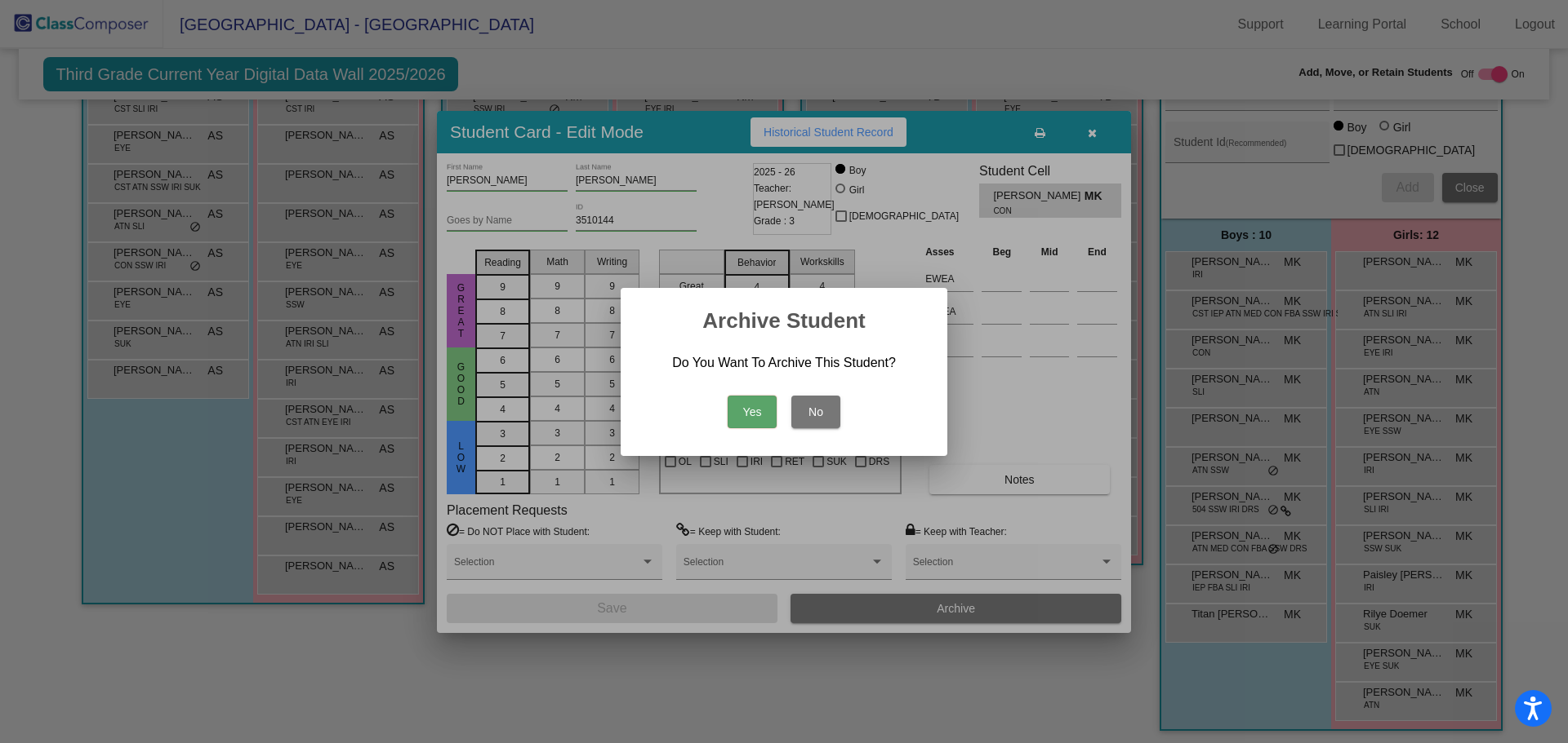
click at [749, 413] on button "Yes" at bounding box center [751, 412] width 49 height 32
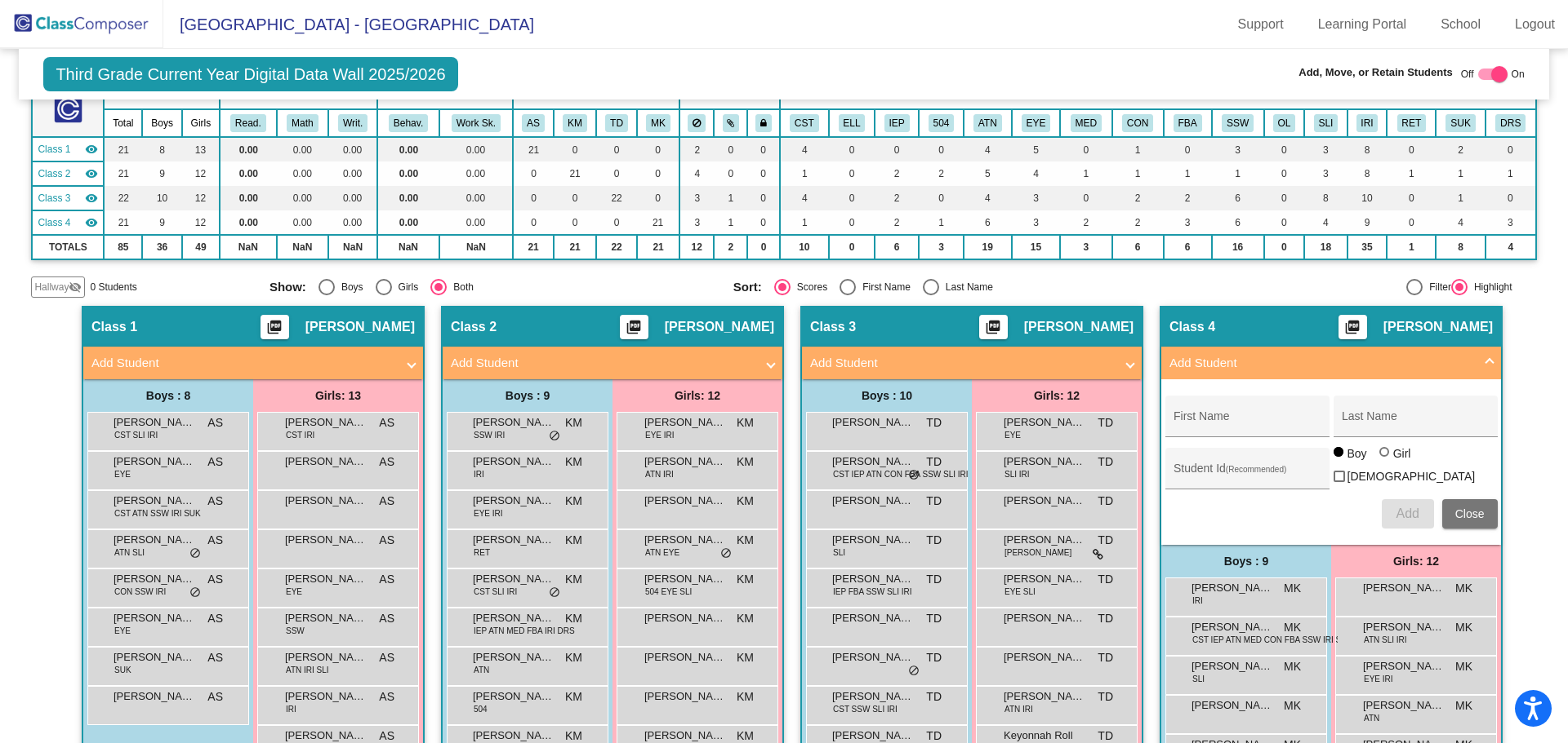
scroll to position [0, 0]
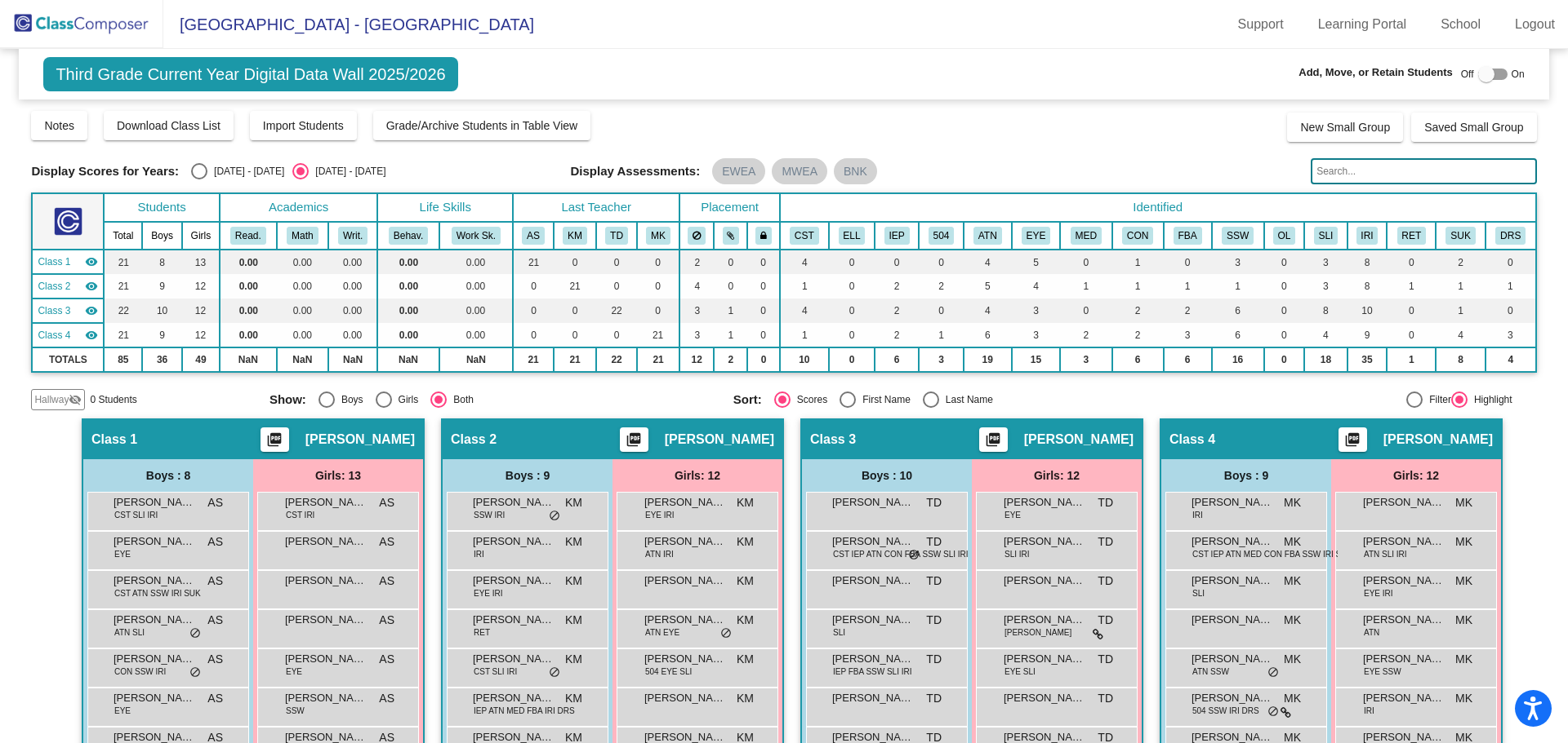
drag, startPoint x: 100, startPoint y: 14, endPoint x: 109, endPoint y: 20, distance: 10.8
click at [100, 14] on img at bounding box center [81, 24] width 163 height 48
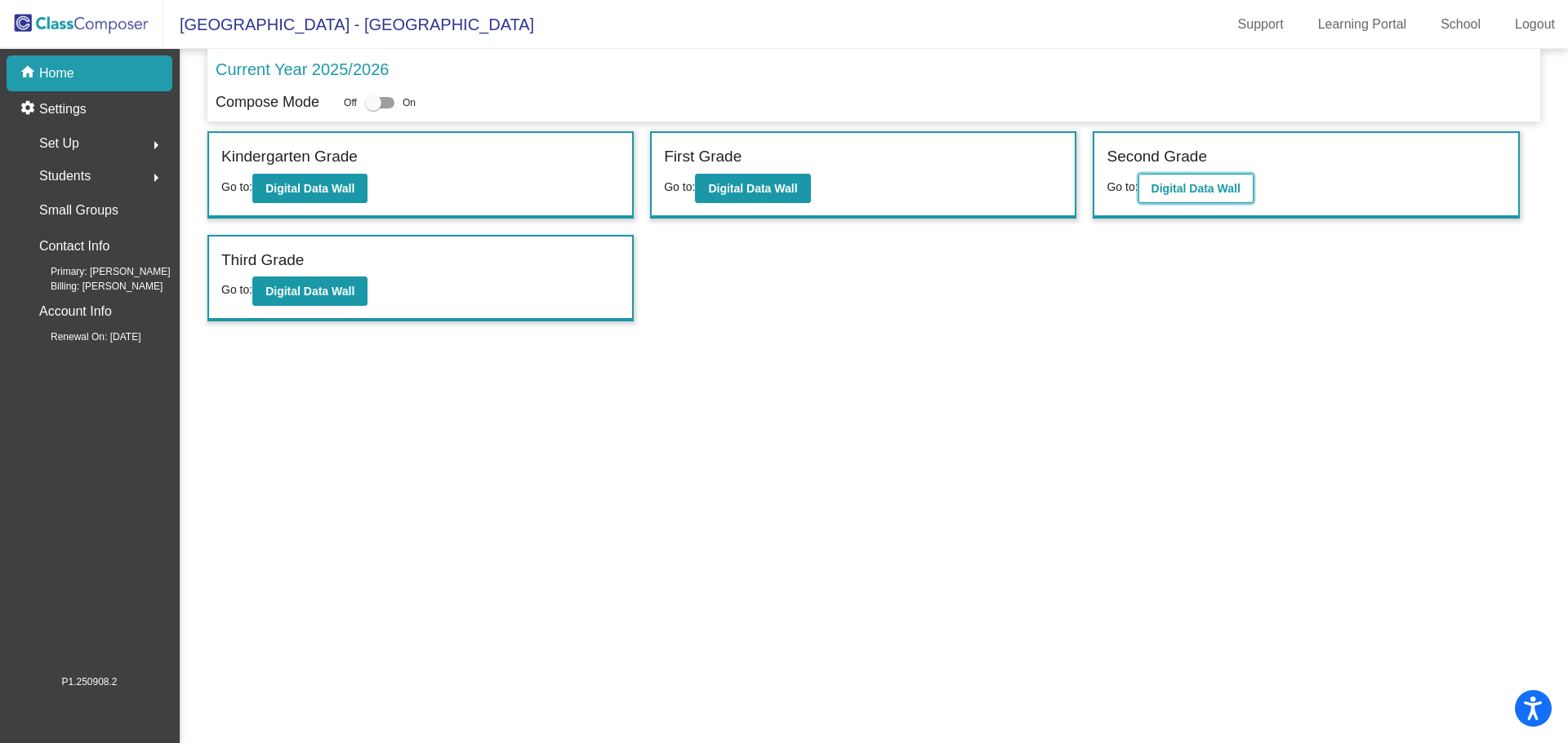
click at [1188, 180] on button "Digital Data Wall" at bounding box center [1195, 189] width 115 height 29
